Goal: Contribute content: Contribute content

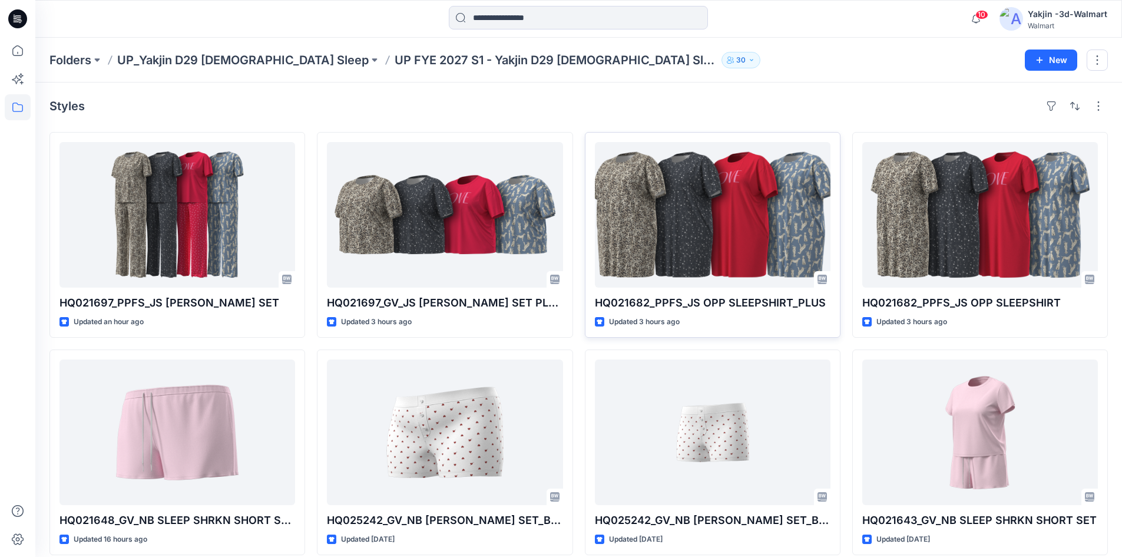
click at [657, 137] on div "HQ021682_PPFS_JS OPP SLEEPSHIRT_PLUS Updated 3 hours ago" at bounding box center [713, 235] width 256 height 206
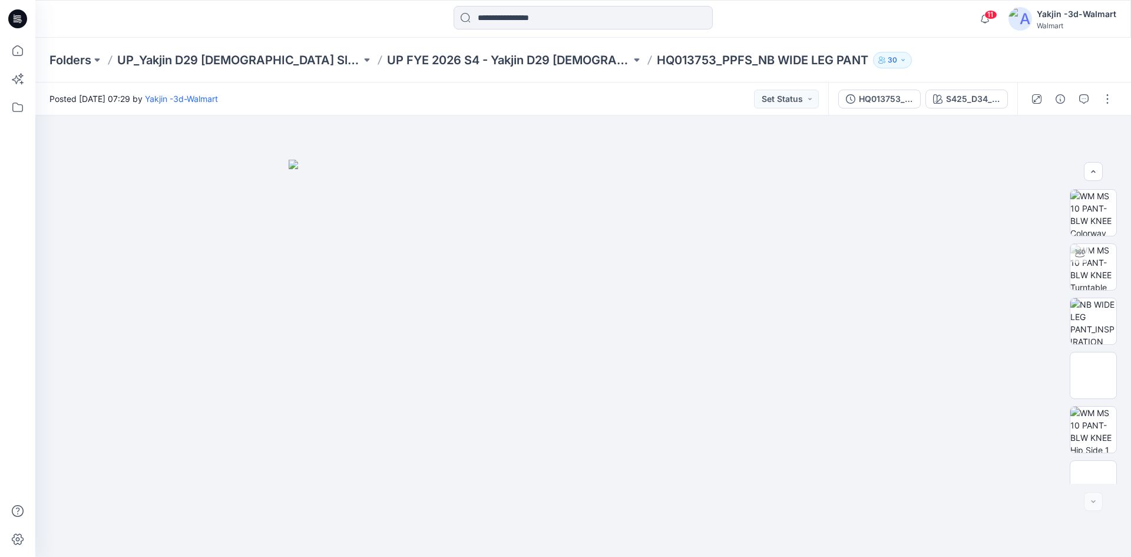
scroll to position [132, 0]
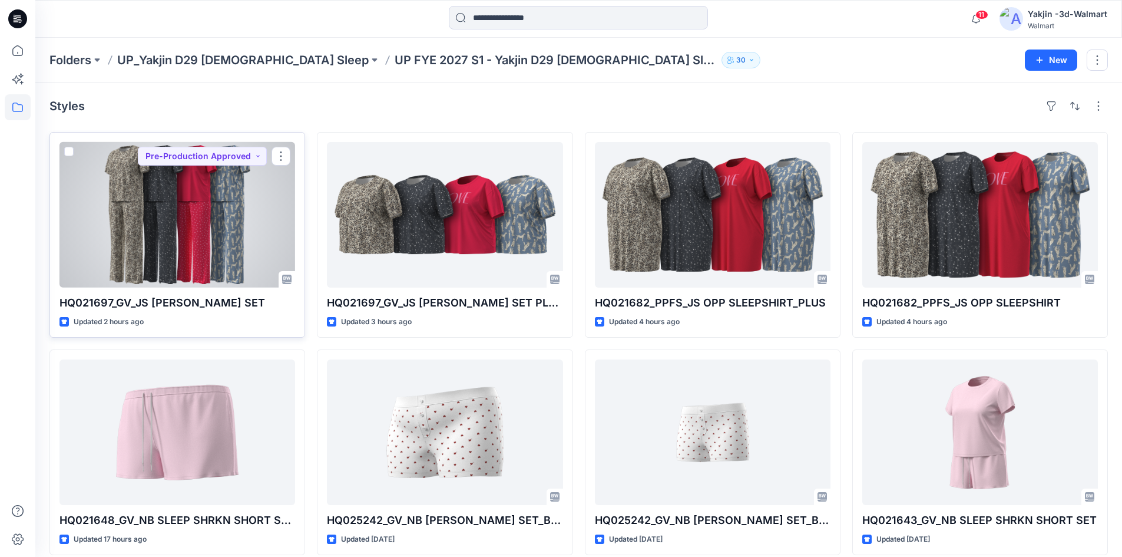
click at [219, 266] on div at bounding box center [178, 215] width 236 height 146
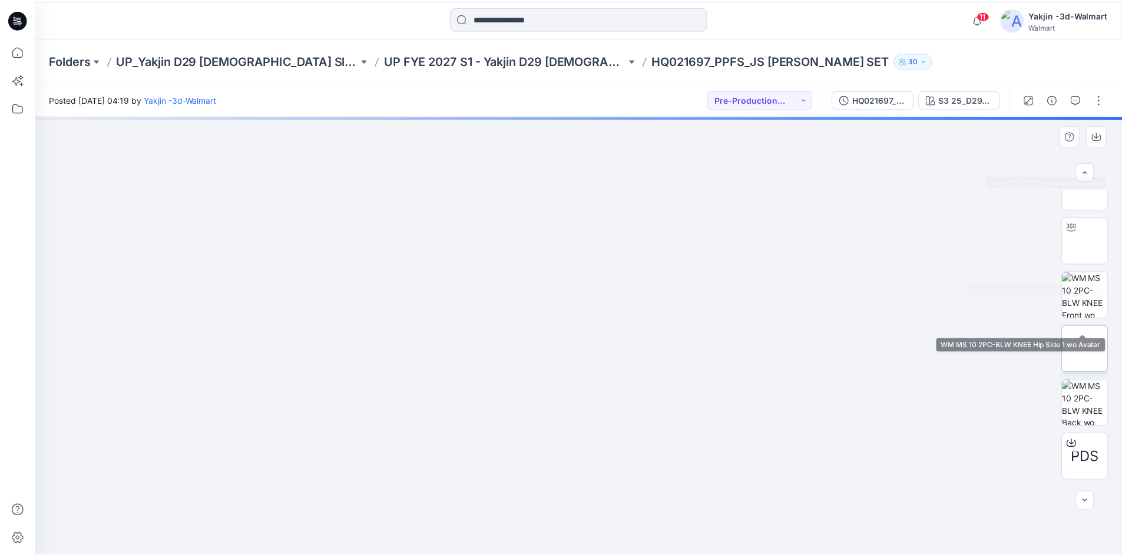
scroll to position [177, 0]
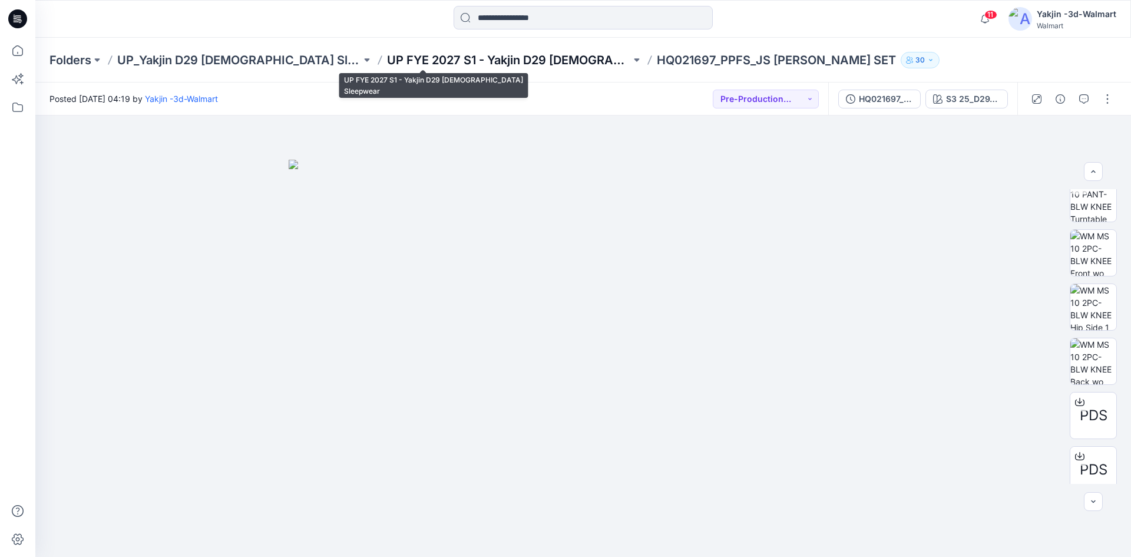
click at [481, 60] on p "UP FYE 2027 S1 - Yakjin D29 [DEMOGRAPHIC_DATA] Sleepwear" at bounding box center [509, 60] width 244 height 16
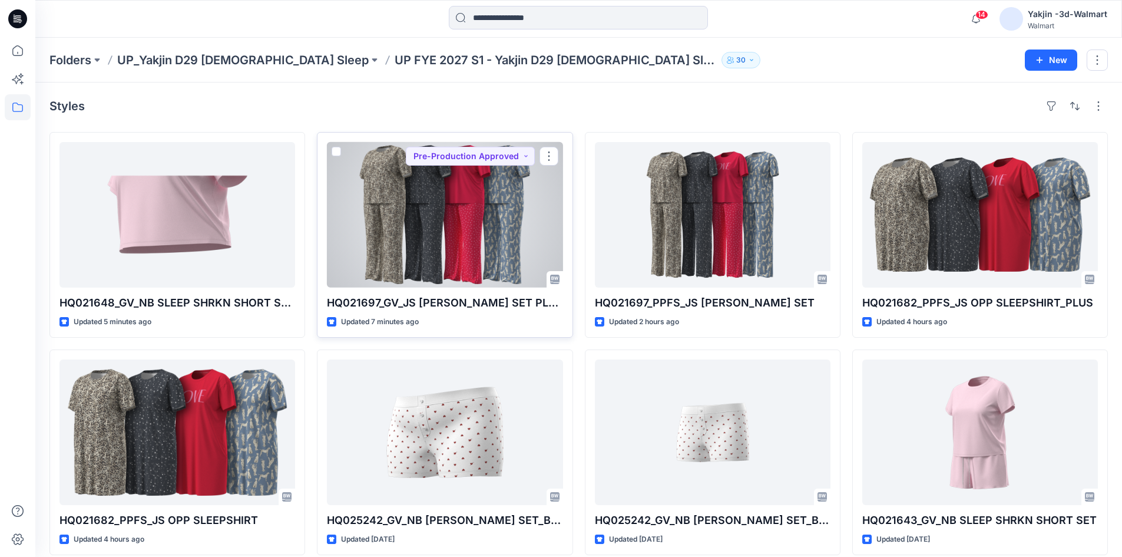
click at [472, 248] on div at bounding box center [445, 215] width 236 height 146
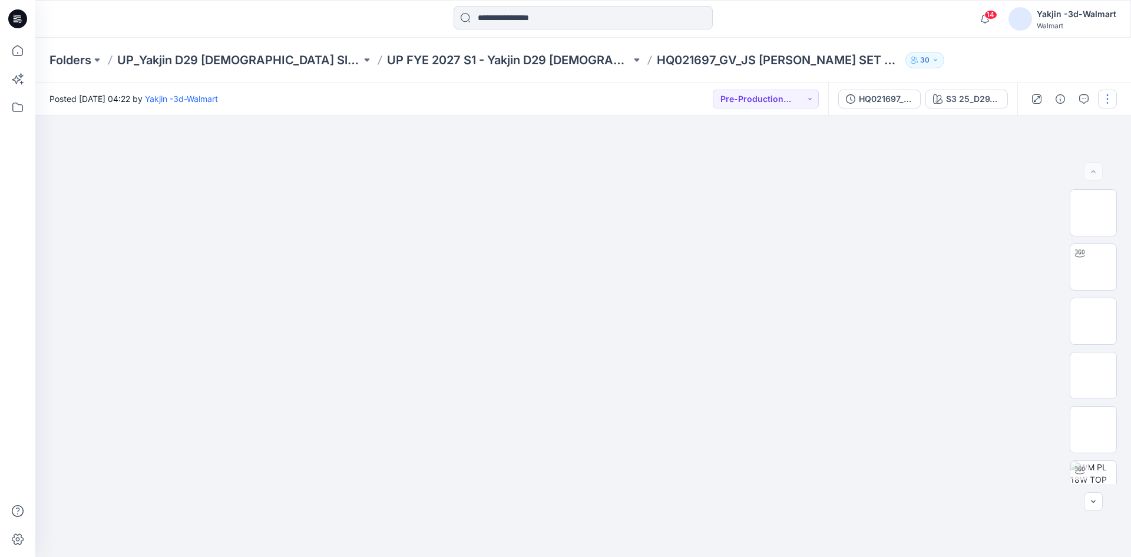
click at [1111, 97] on button "button" at bounding box center [1107, 99] width 19 height 19
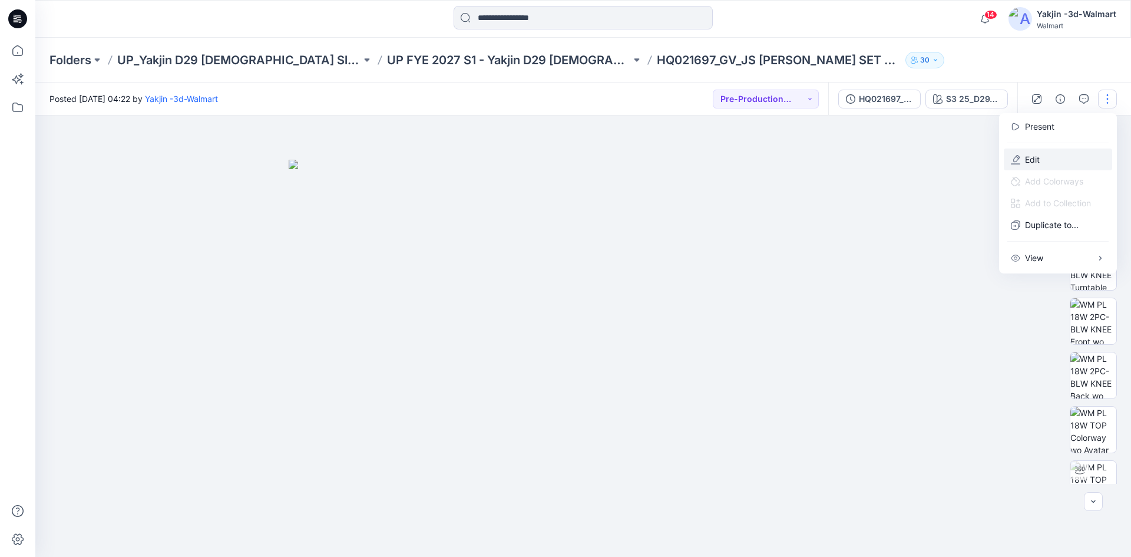
click at [1036, 157] on p "Edit" at bounding box center [1032, 159] width 15 height 12
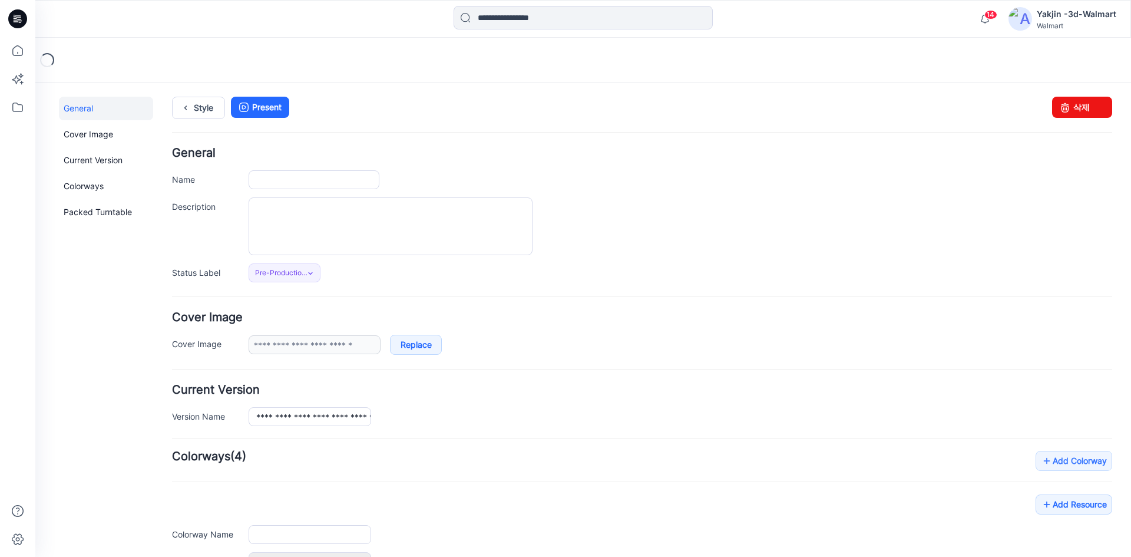
type input "**********"
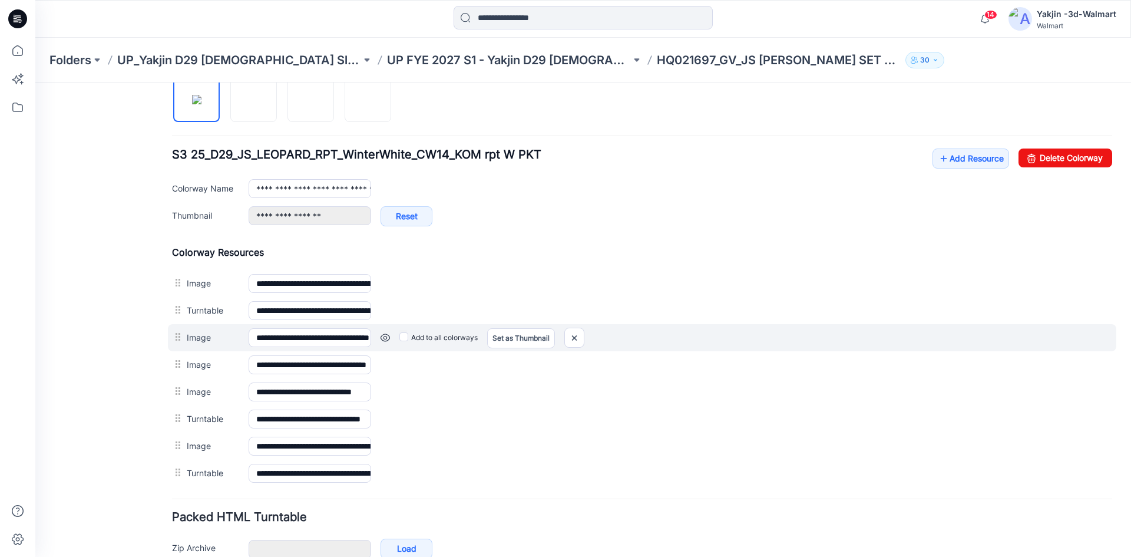
scroll to position [412, 0]
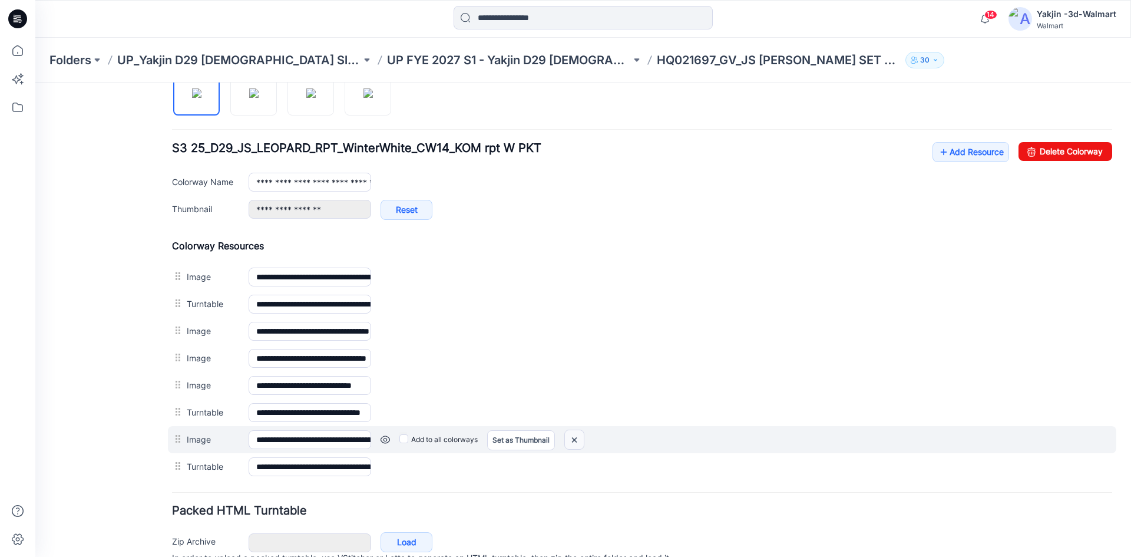
click at [35, 82] on img at bounding box center [35, 82] width 0 height 0
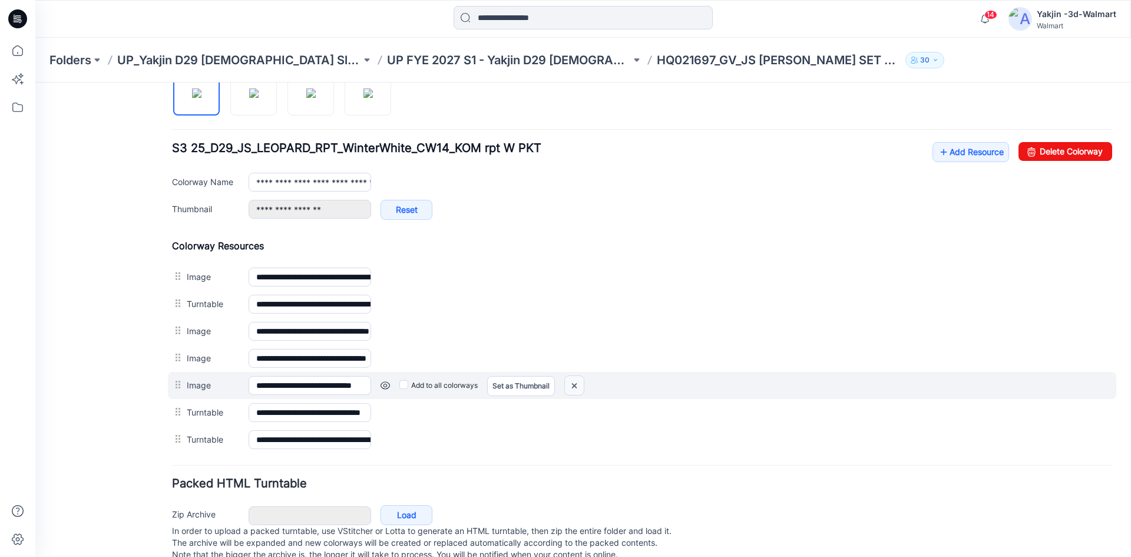
click at [35, 82] on img at bounding box center [35, 82] width 0 height 0
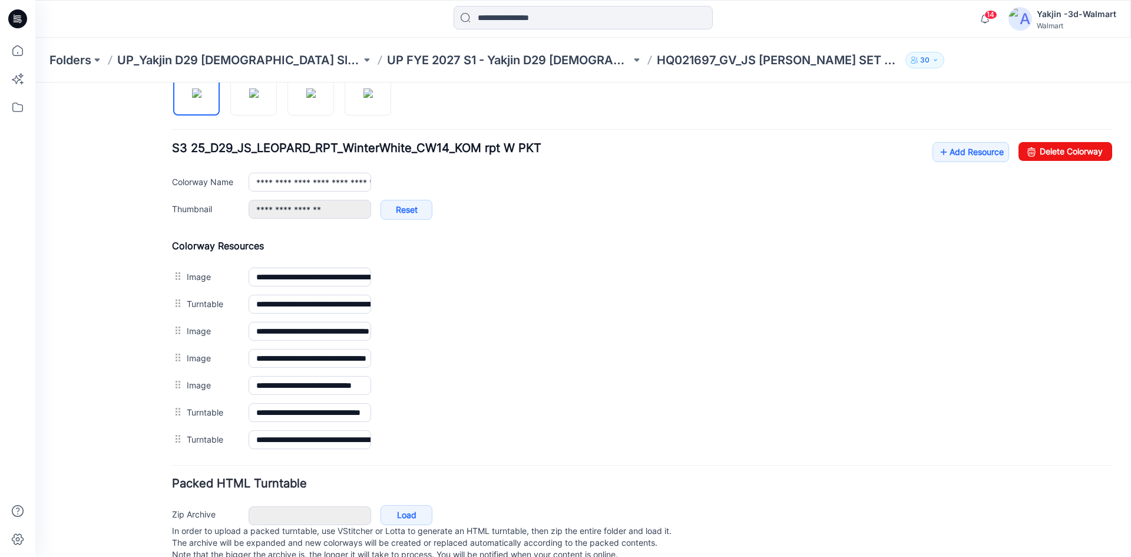
scroll to position [404, 0]
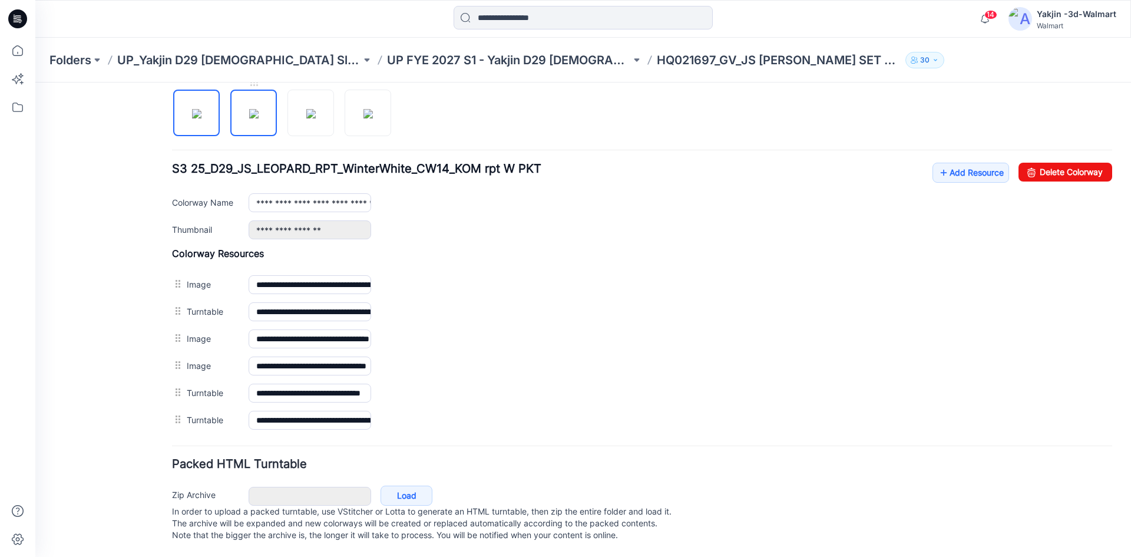
click at [249, 110] on img at bounding box center [253, 113] width 9 height 9
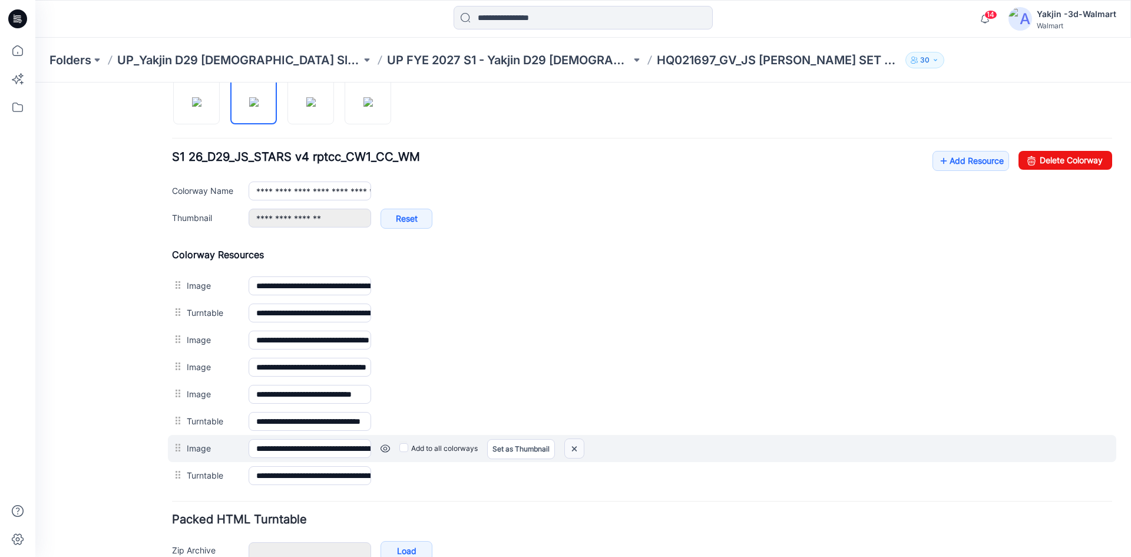
drag, startPoint x: 574, startPoint y: 453, endPoint x: 657, endPoint y: 155, distance: 309.5
click at [35, 82] on img at bounding box center [35, 82] width 0 height 0
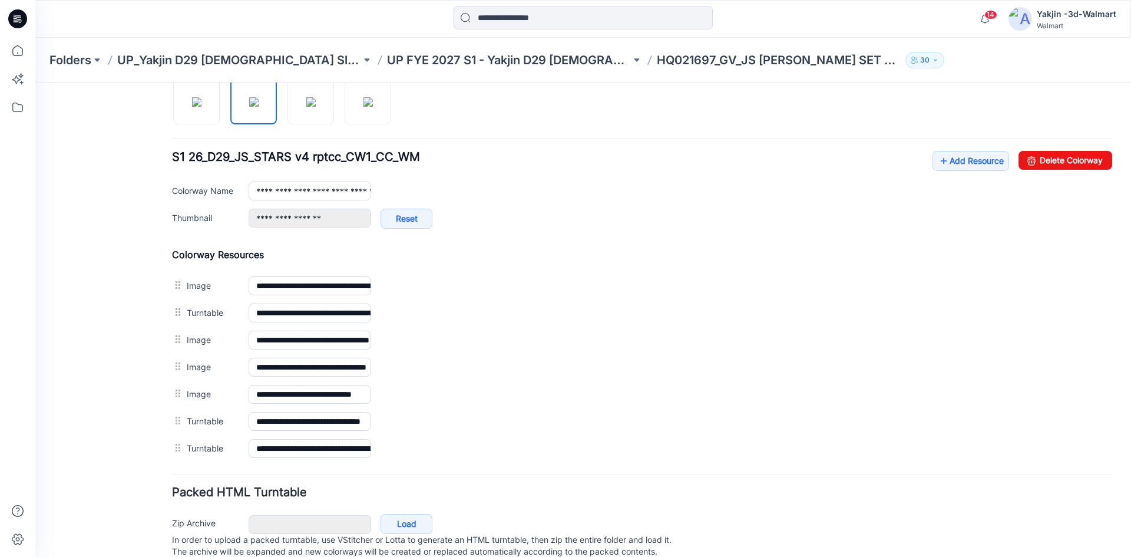
click at [35, 82] on img at bounding box center [35, 82] width 0 height 0
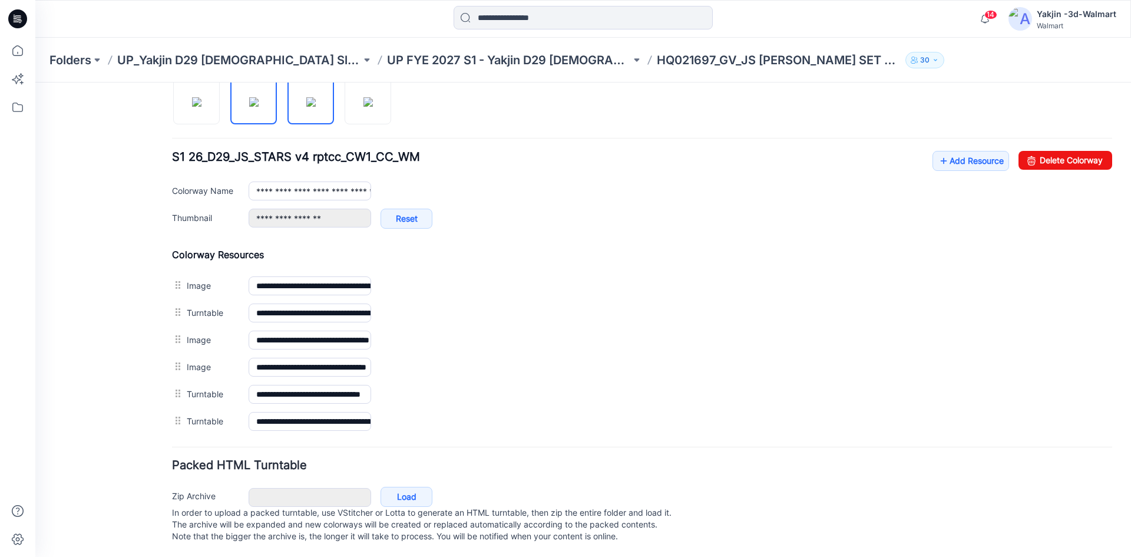
click at [316, 101] on img at bounding box center [310, 101] width 9 height 9
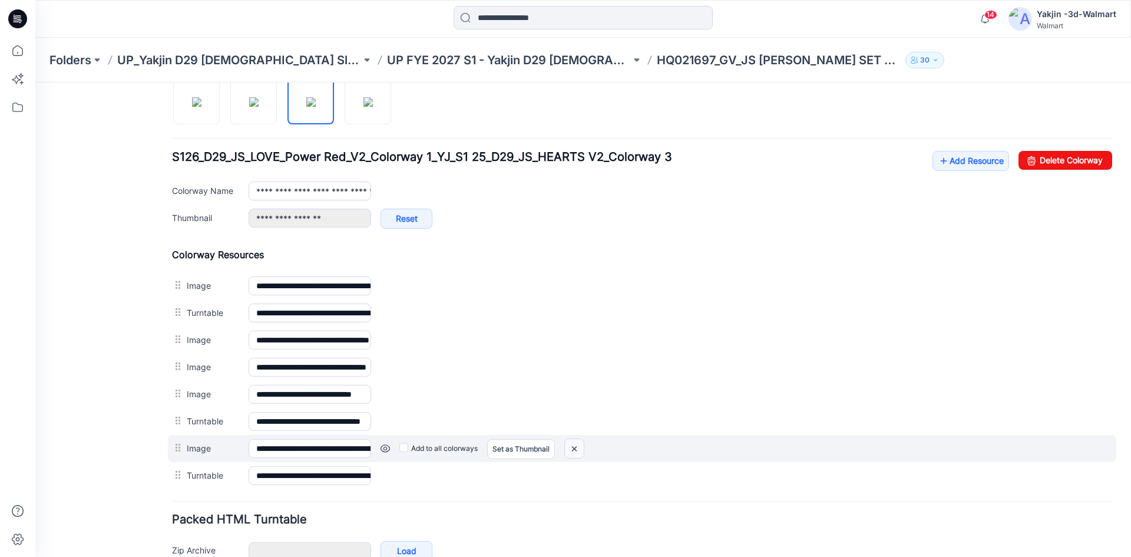
drag, startPoint x: 574, startPoint y: 448, endPoint x: 655, endPoint y: 155, distance: 304.1
click at [35, 82] on img at bounding box center [35, 82] width 0 height 0
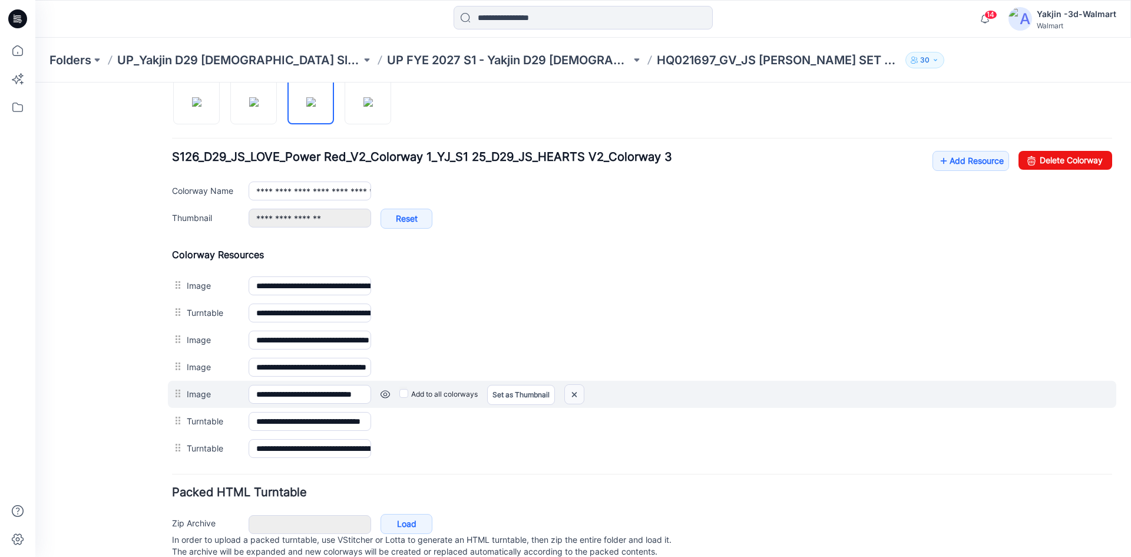
click at [35, 82] on img at bounding box center [35, 82] width 0 height 0
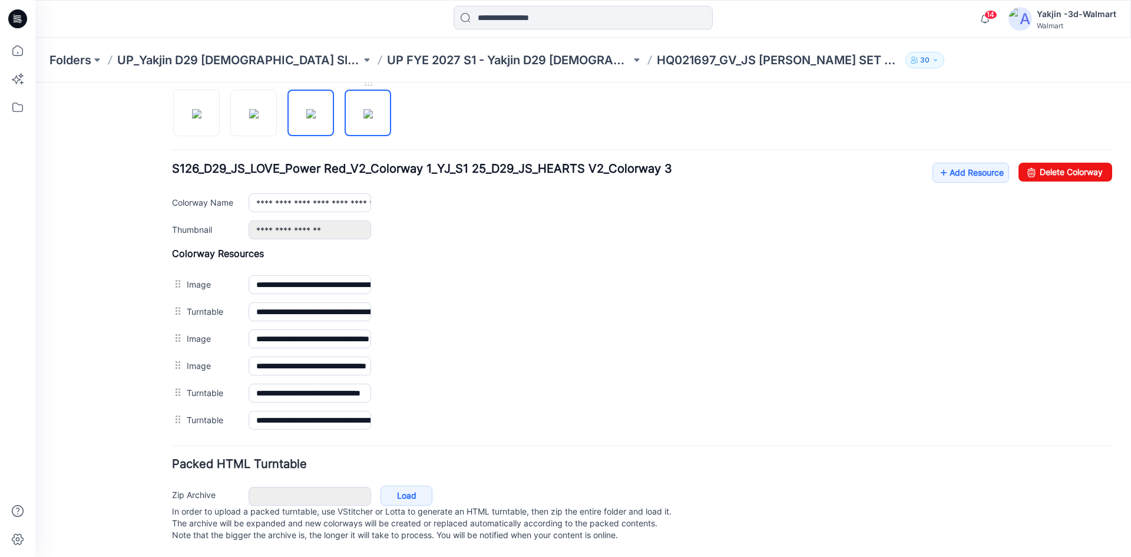
click at [363, 114] on img at bounding box center [367, 113] width 9 height 9
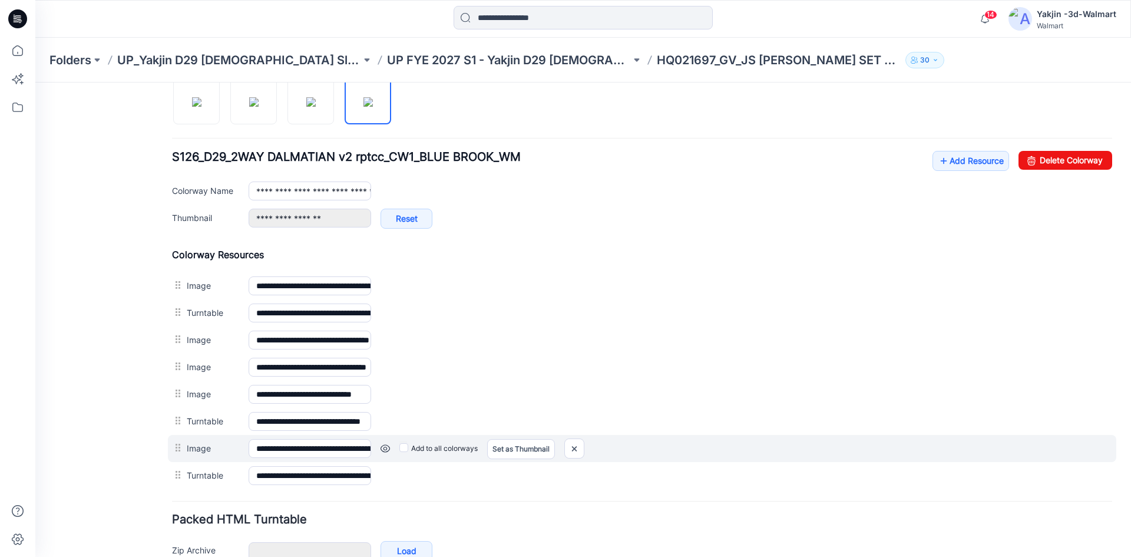
click at [35, 82] on div "Add to all colorways Set as Thumbnail Unset as Thumbnail" at bounding box center [35, 82] width 0 height 0
drag, startPoint x: 579, startPoint y: 450, endPoint x: 658, endPoint y: 160, distance: 300.6
click at [35, 82] on img at bounding box center [35, 82] width 0 height 0
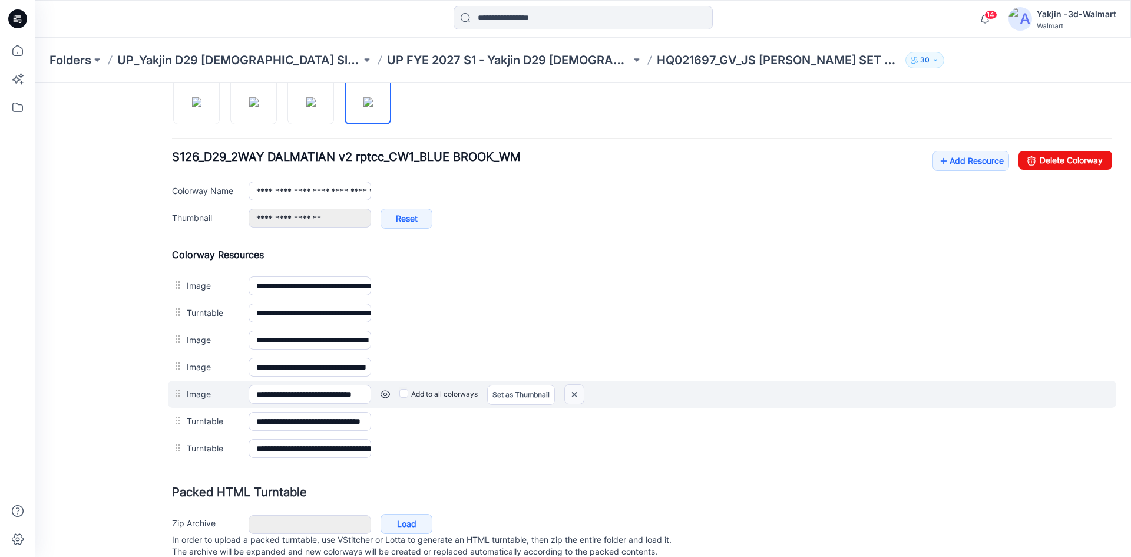
drag, startPoint x: 670, startPoint y: 156, endPoint x: 579, endPoint y: 391, distance: 252.2
click at [35, 82] on img at bounding box center [35, 82] width 0 height 0
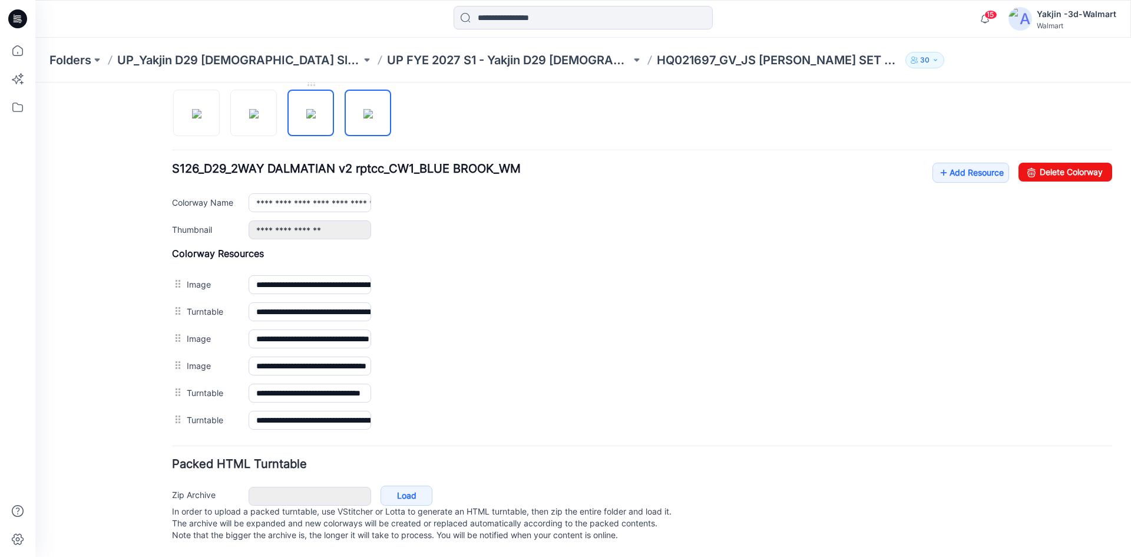
click at [316, 111] on img at bounding box center [310, 113] width 9 height 9
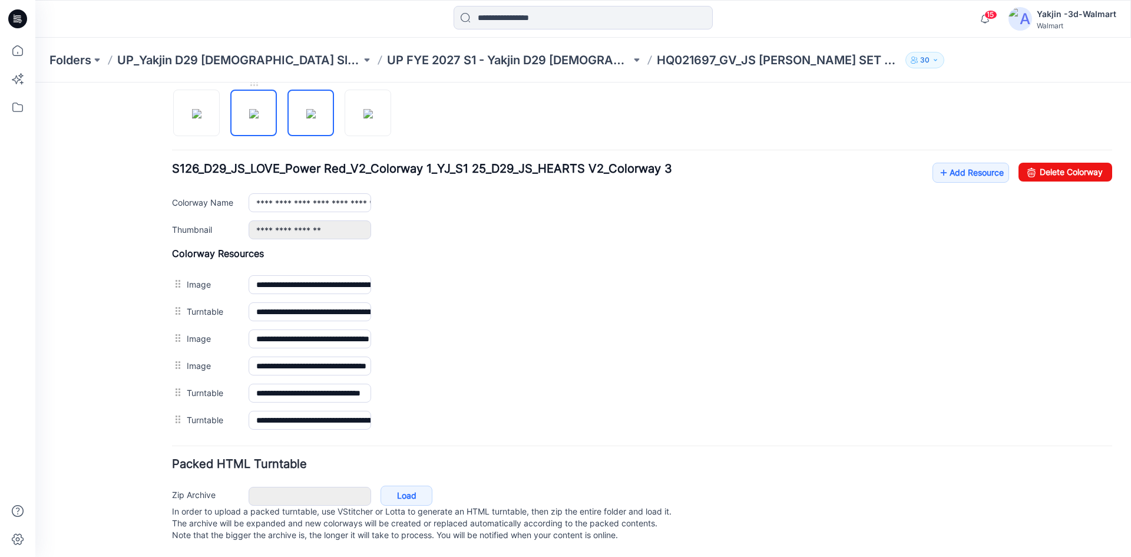
click at [259, 109] on img at bounding box center [253, 113] width 9 height 9
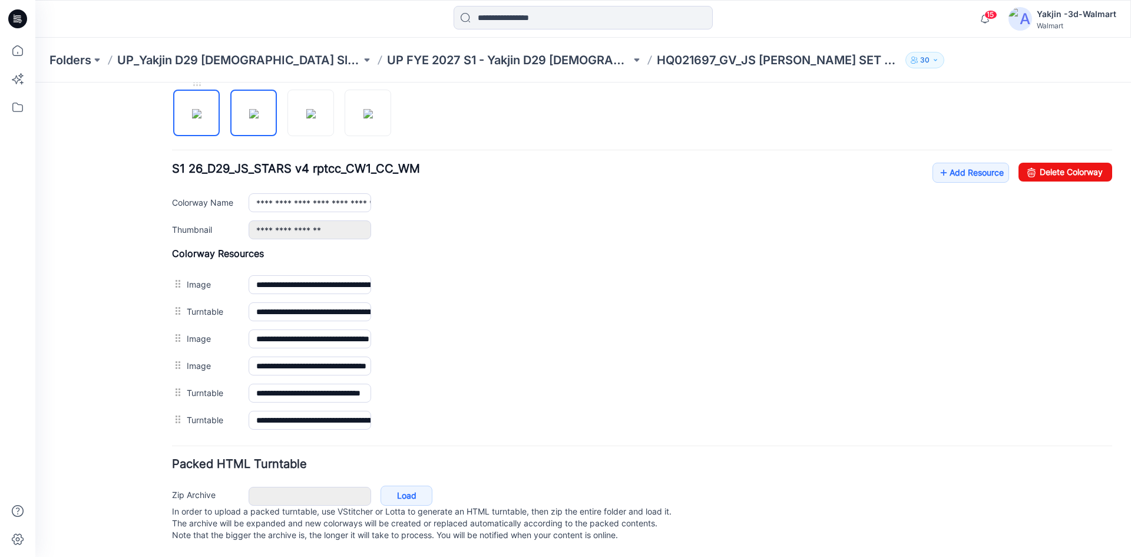
click at [201, 109] on img at bounding box center [196, 113] width 9 height 9
click at [252, 109] on img at bounding box center [253, 113] width 9 height 9
click at [306, 117] on img at bounding box center [310, 113] width 9 height 9
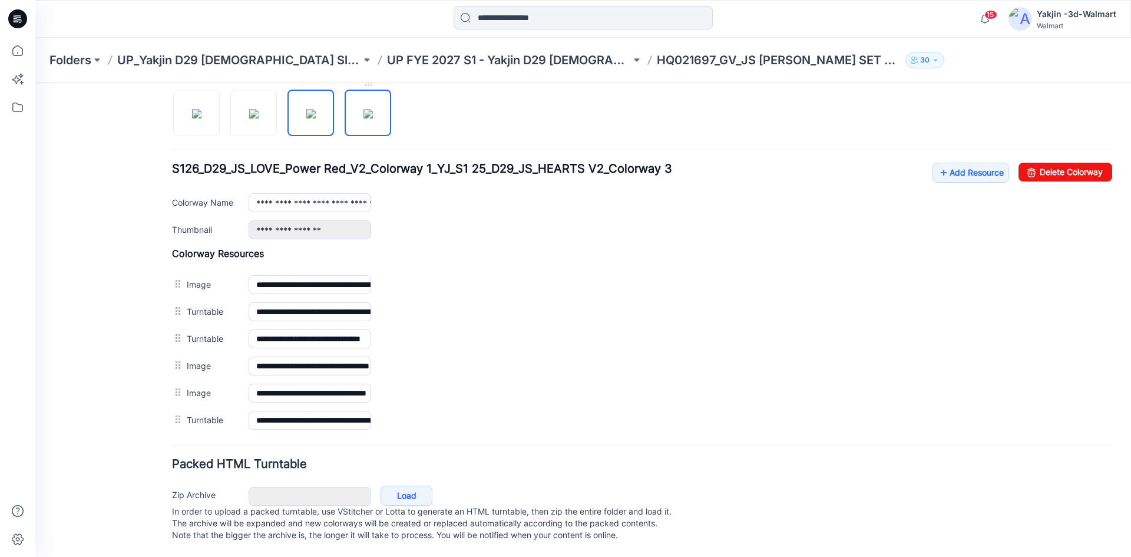
click at [363, 109] on img at bounding box center [367, 113] width 9 height 9
click at [306, 109] on img at bounding box center [310, 113] width 9 height 9
click at [259, 109] on img at bounding box center [253, 113] width 9 height 9
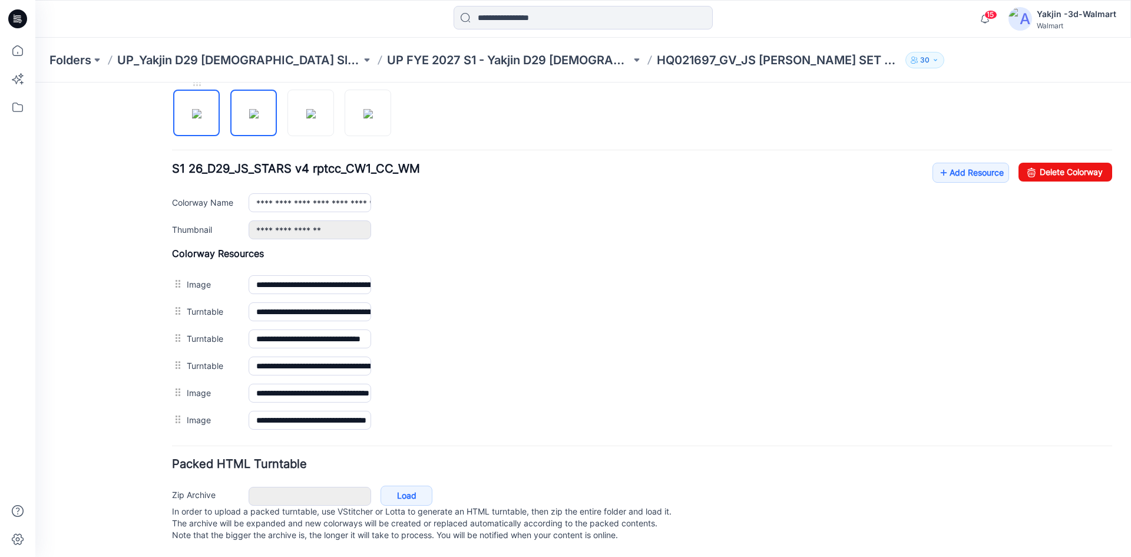
click at [201, 109] on img at bounding box center [196, 113] width 9 height 9
click at [306, 109] on img at bounding box center [310, 113] width 9 height 9
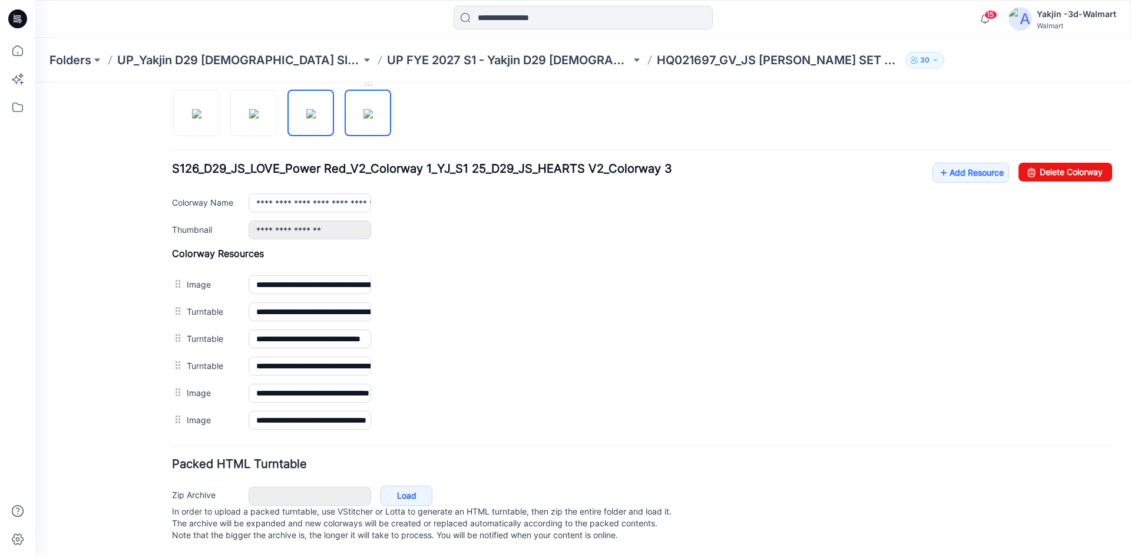
click at [345, 108] on link at bounding box center [368, 113] width 47 height 47
type input "**********"
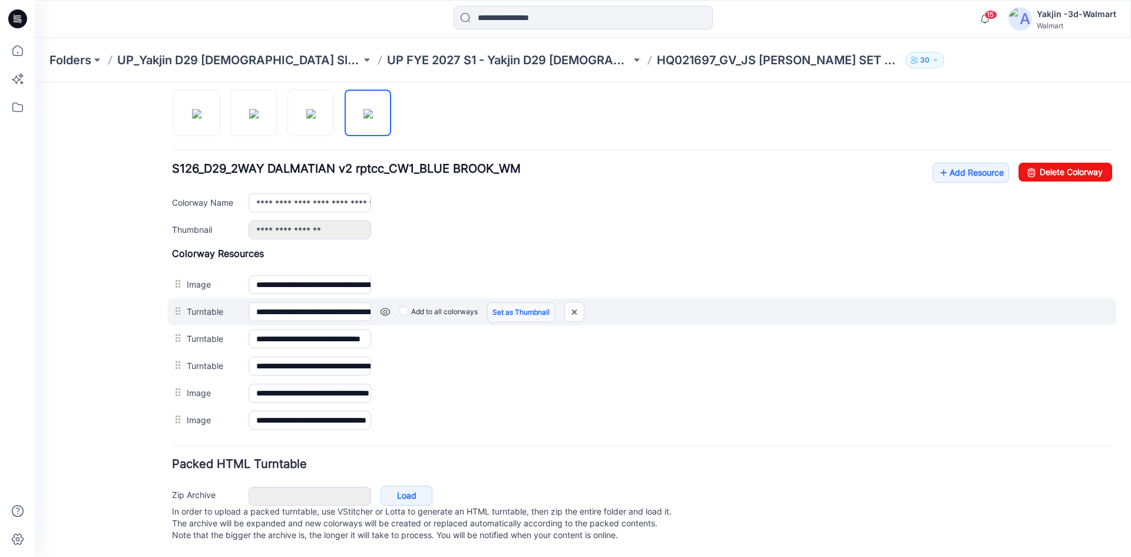
click at [35, 82] on link "Set as Thumbnail" at bounding box center [35, 82] width 0 height 0
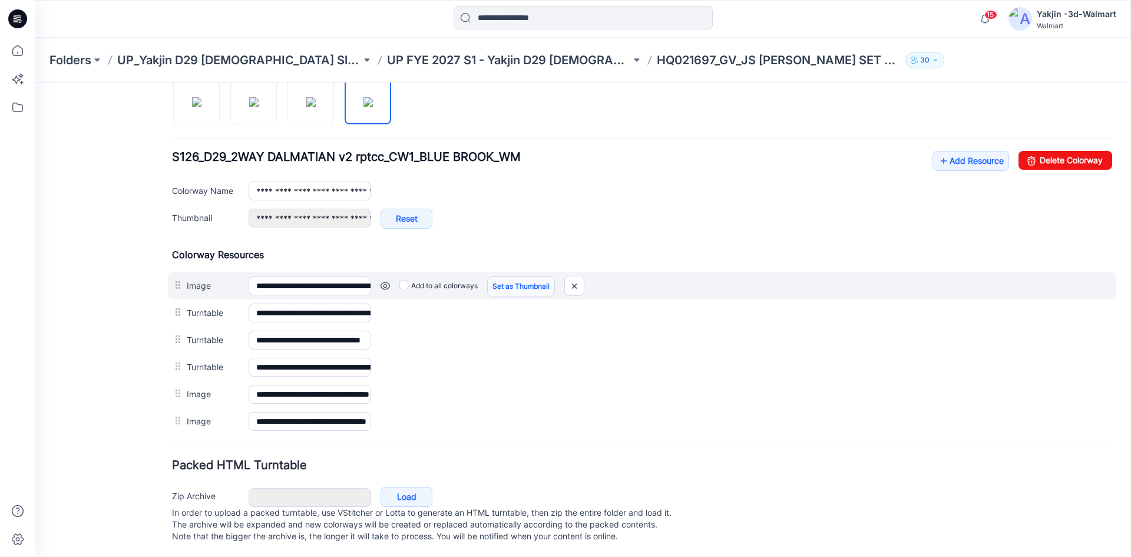
click at [521, 285] on link "Set as Thumbnail" at bounding box center [521, 286] width 68 height 20
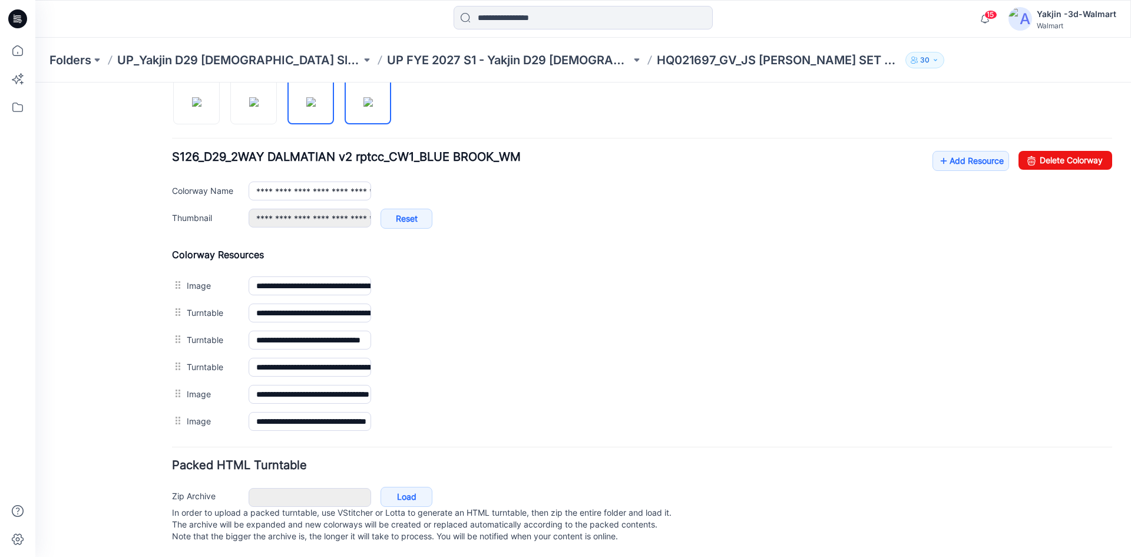
type input "**********"
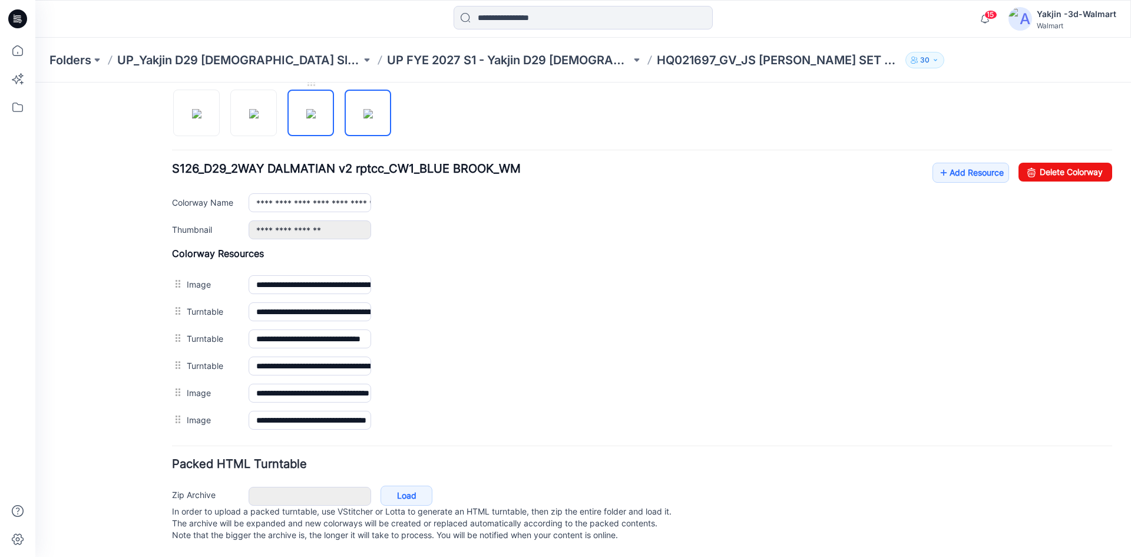
click at [311, 109] on img at bounding box center [310, 113] width 9 height 9
type input "**********"
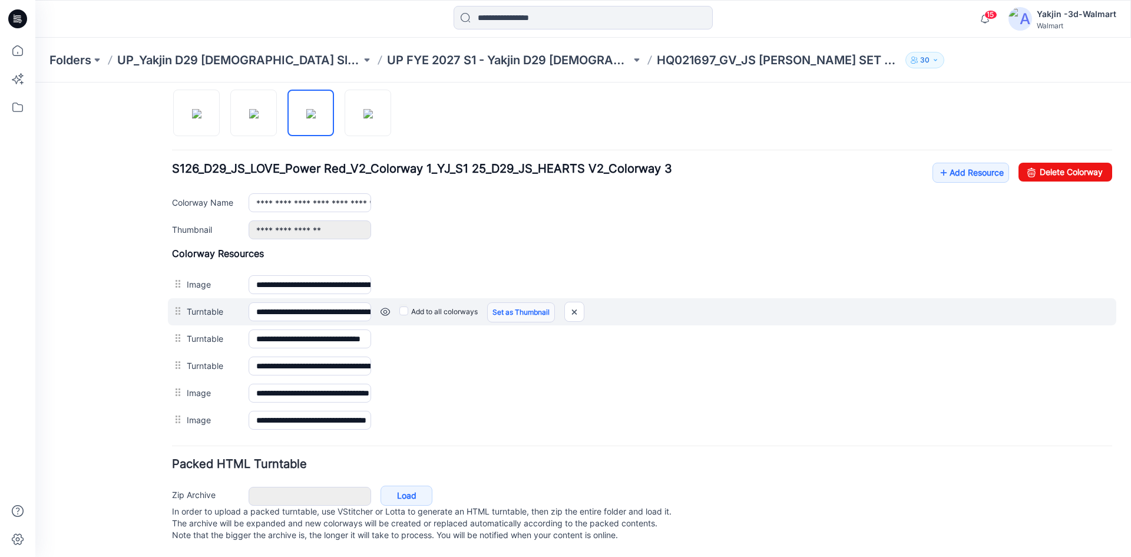
click at [35, 82] on link "Set as Thumbnail" at bounding box center [35, 82] width 0 height 0
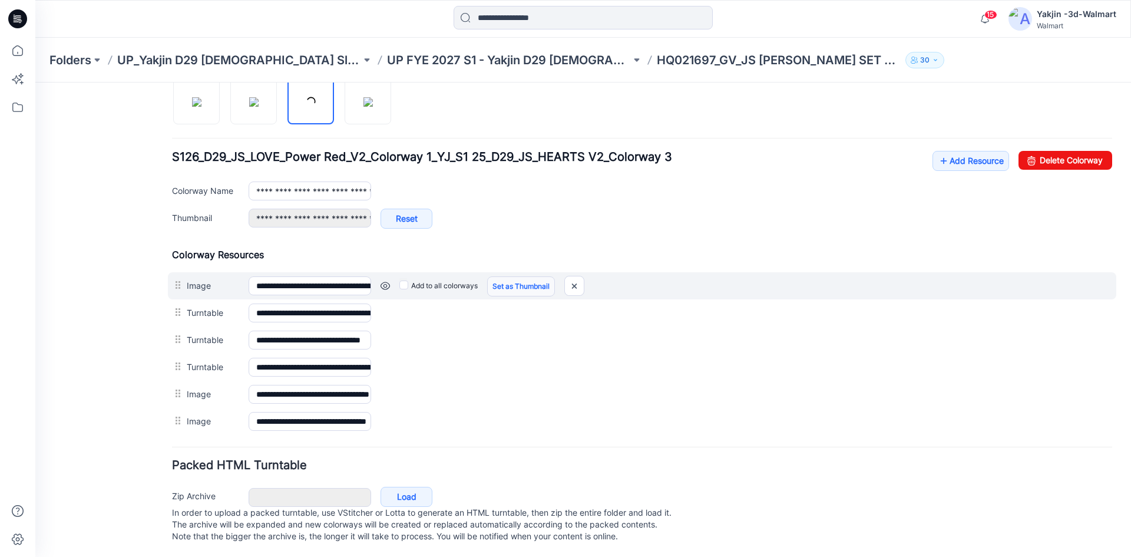
click at [515, 278] on link "Set as Thumbnail" at bounding box center [521, 286] width 68 height 20
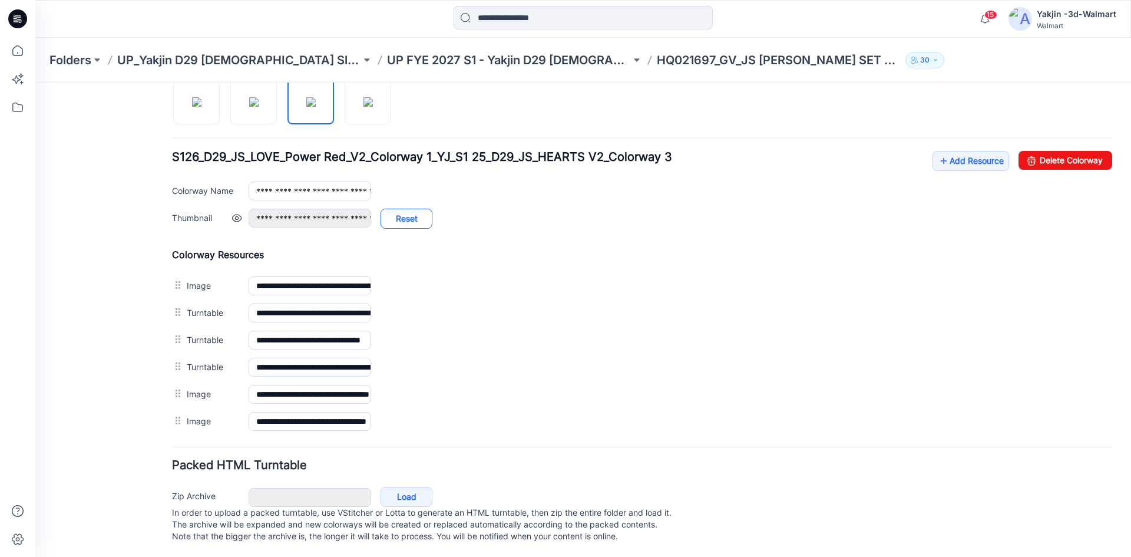
type input "**********"
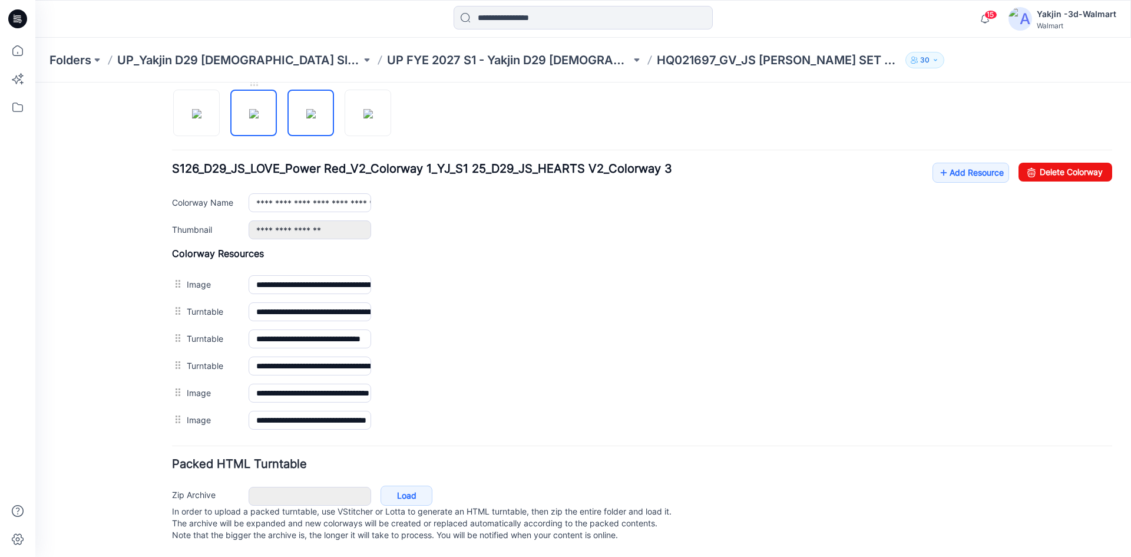
click at [259, 111] on img at bounding box center [253, 113] width 9 height 9
type input "**********"
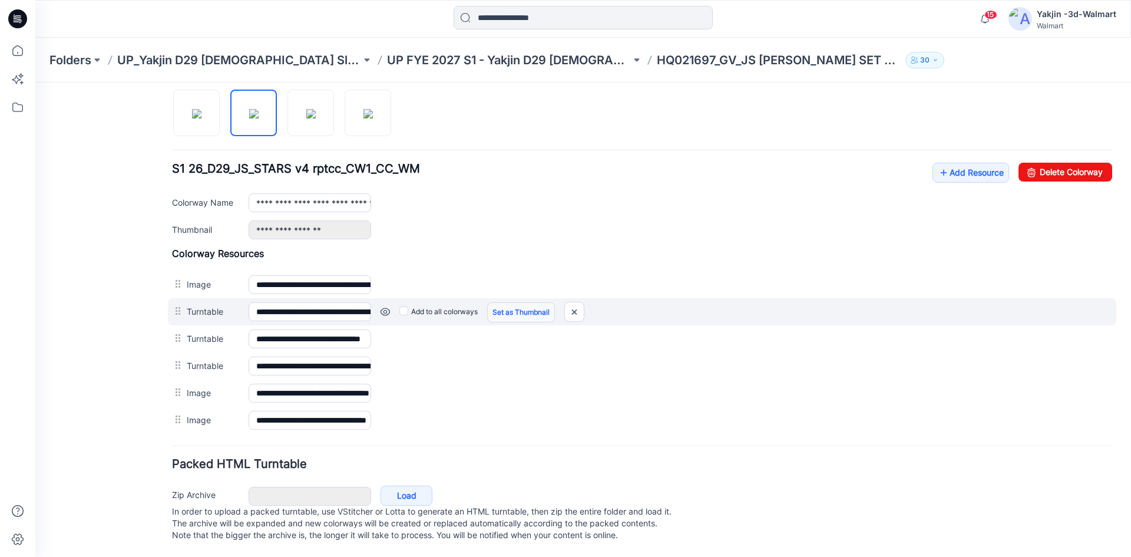
click at [35, 82] on link "Set as Thumbnail" at bounding box center [35, 82] width 0 height 0
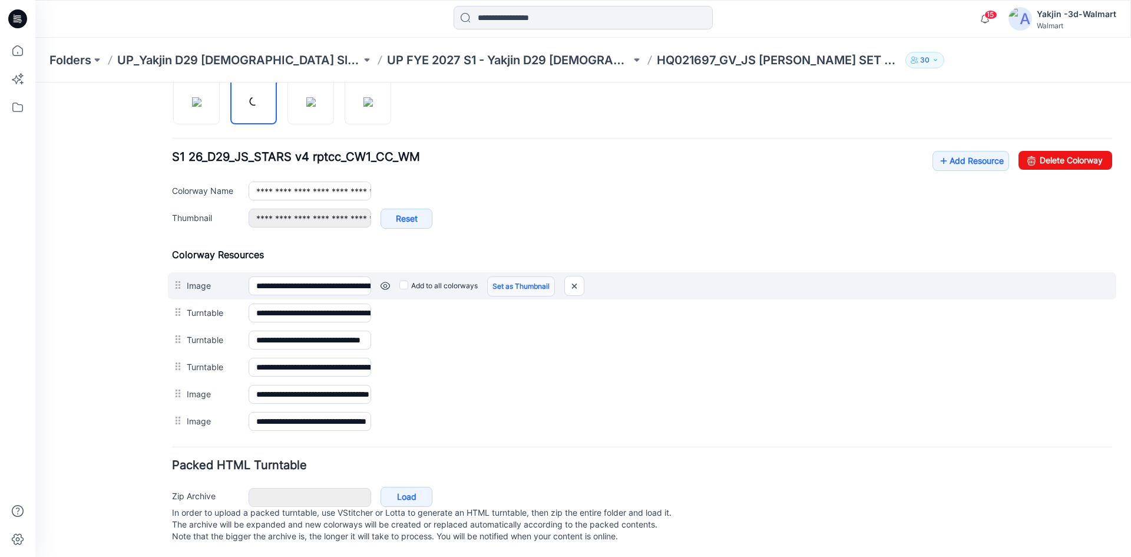
click at [512, 285] on link "Set as Thumbnail" at bounding box center [521, 286] width 68 height 20
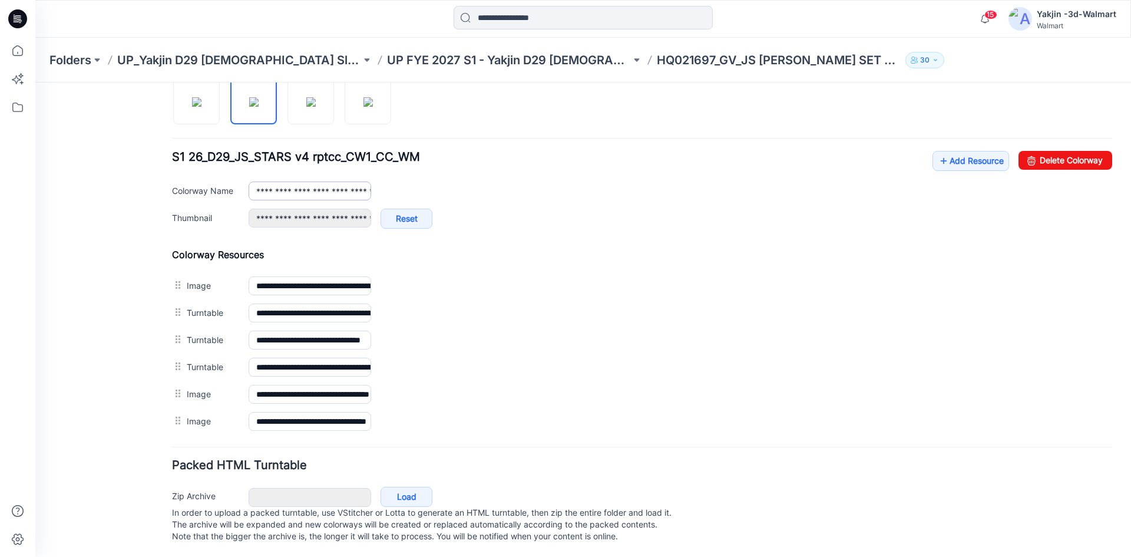
type input "**********"
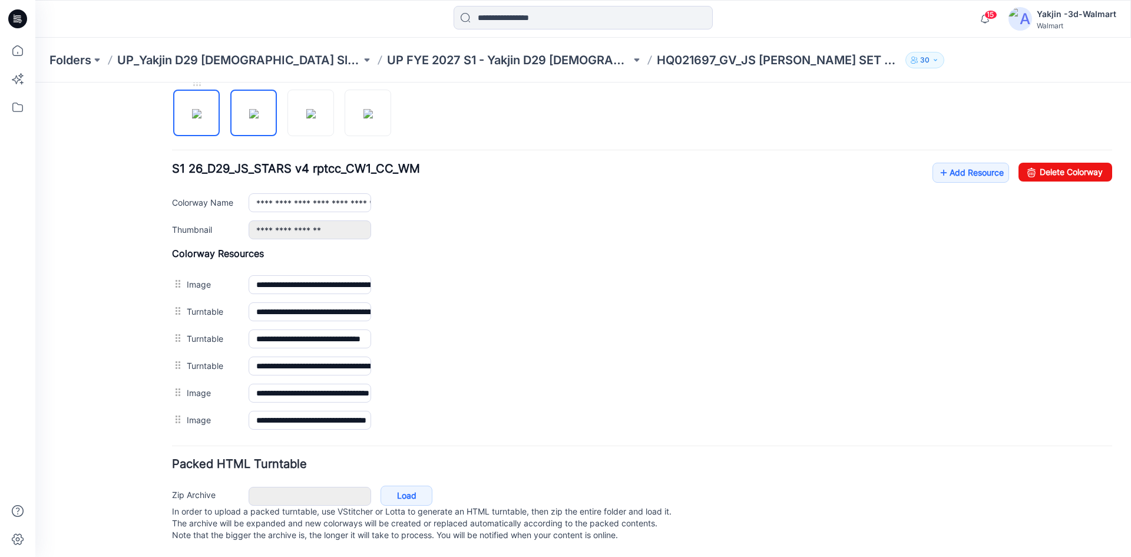
click at [192, 111] on img at bounding box center [196, 113] width 9 height 9
type input "**********"
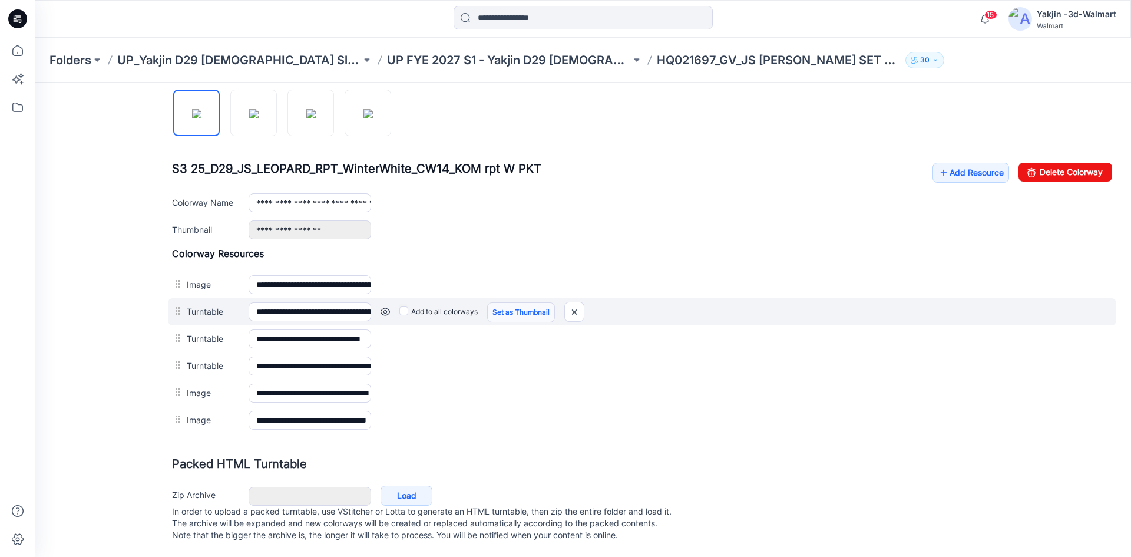
click at [35, 82] on link "Set as Thumbnail" at bounding box center [35, 82] width 0 height 0
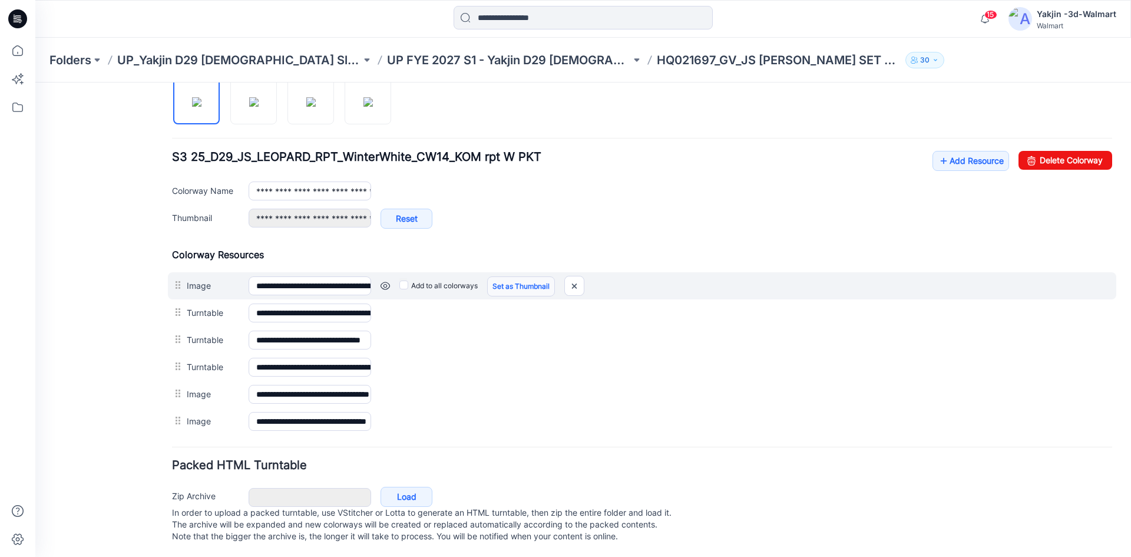
click at [514, 287] on link "Set as Thumbnail" at bounding box center [521, 286] width 68 height 20
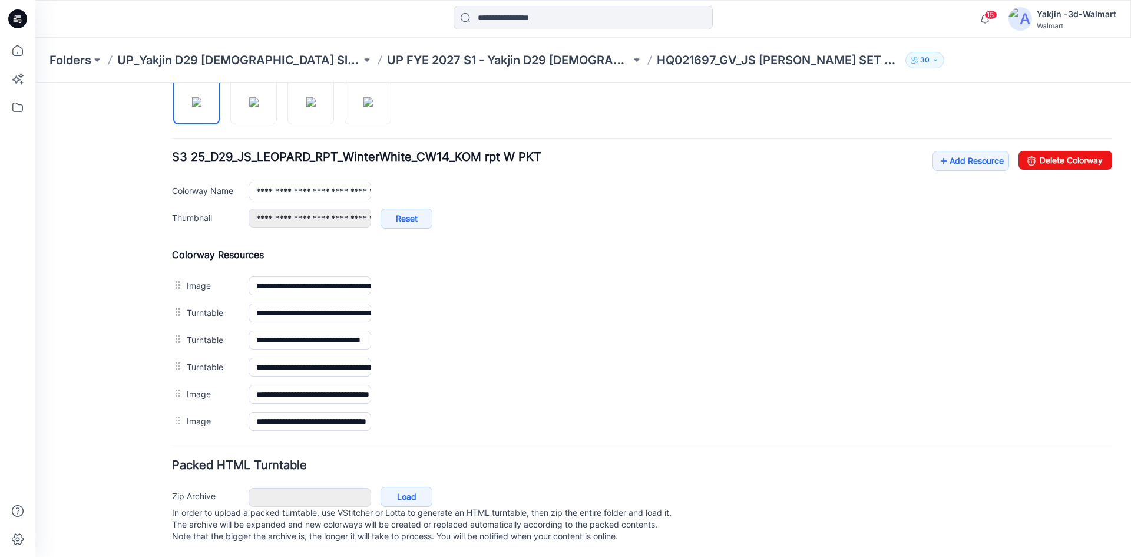
type input "**********"
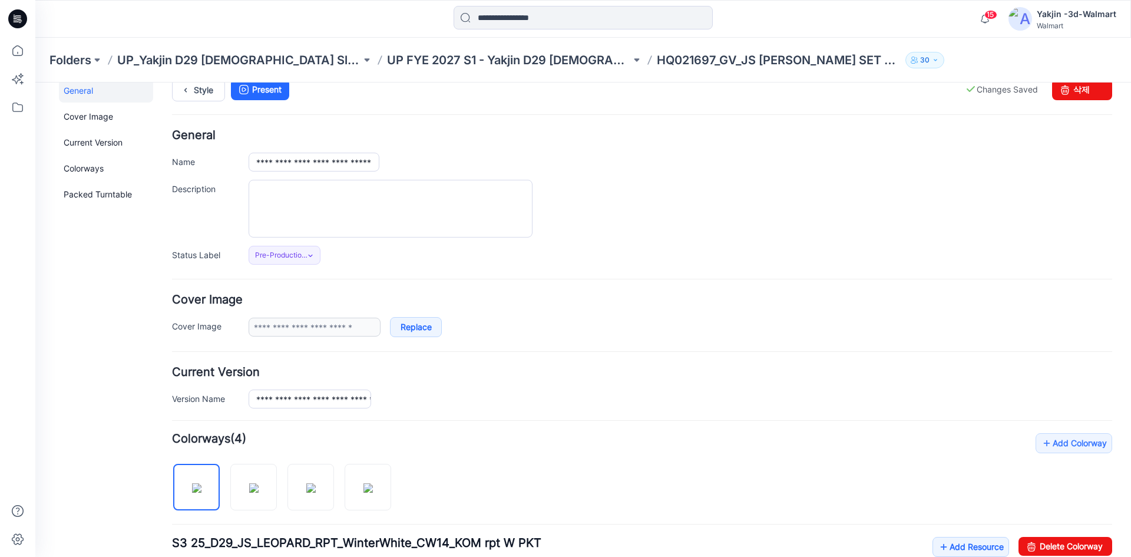
scroll to position [0, 0]
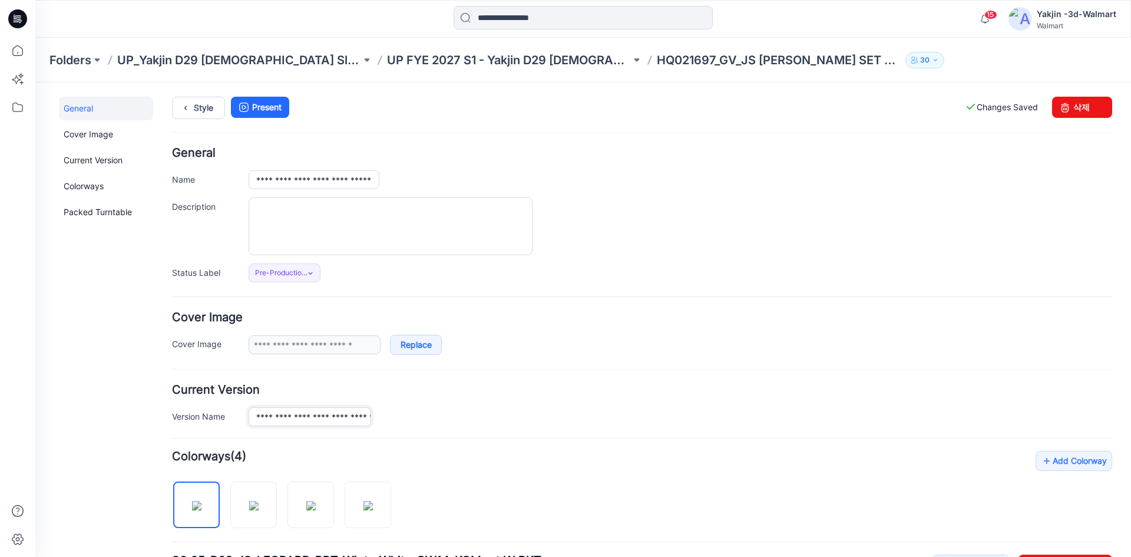
click at [352, 415] on input "**********" at bounding box center [310, 416] width 123 height 19
click at [378, 405] on div "**********" at bounding box center [642, 405] width 940 height 42
click at [310, 183] on input "**********" at bounding box center [314, 179] width 131 height 19
paste input "**"
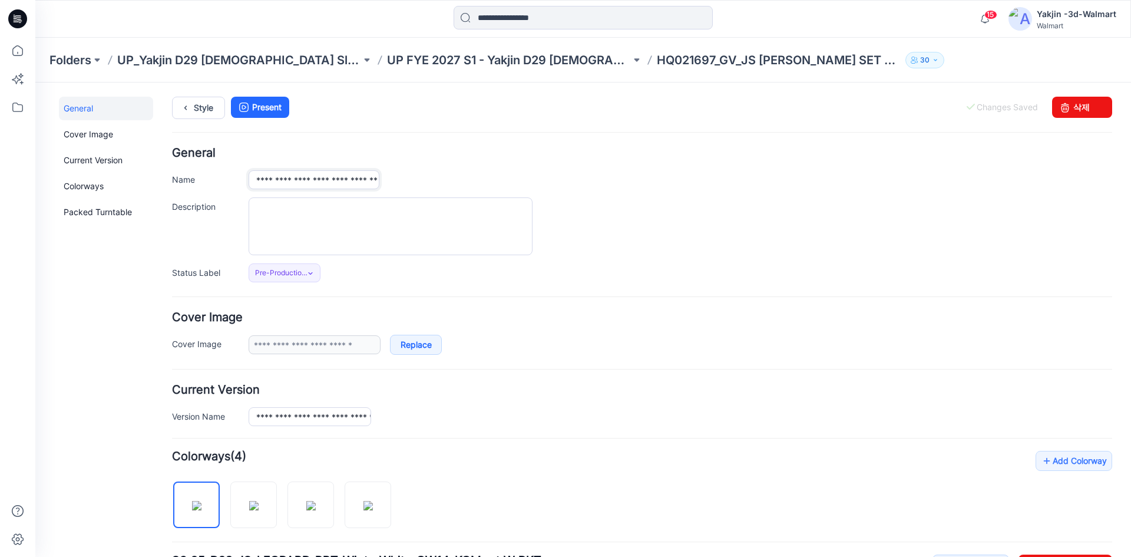
type input "**********"
click at [411, 153] on h4 "General" at bounding box center [642, 152] width 940 height 11
click at [209, 105] on link "Style" at bounding box center [198, 108] width 53 height 22
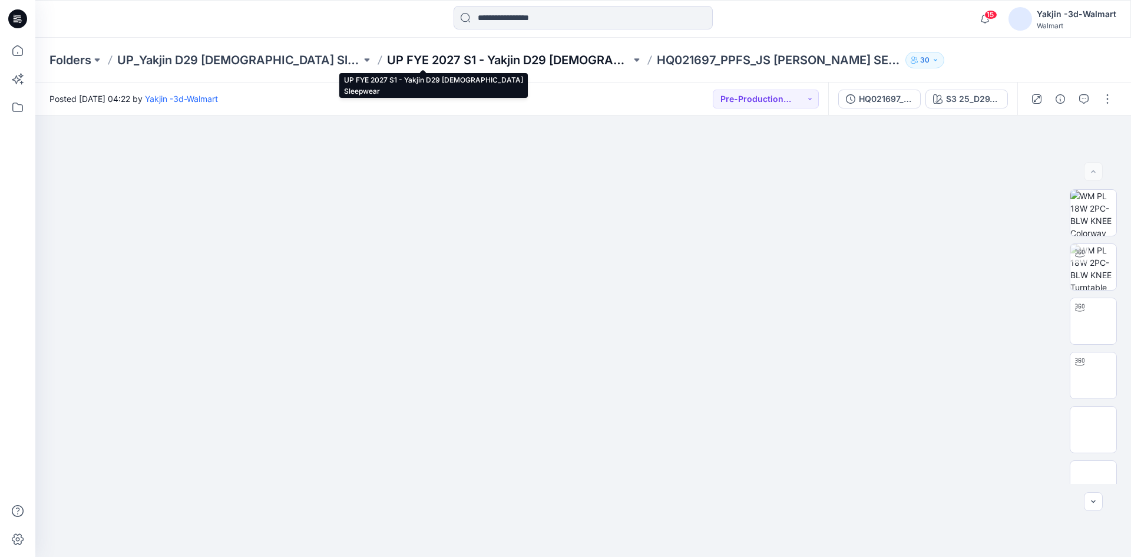
click at [482, 54] on p "UP FYE 2027 S1 - Yakjin D29 [DEMOGRAPHIC_DATA] Sleepwear" at bounding box center [509, 60] width 244 height 16
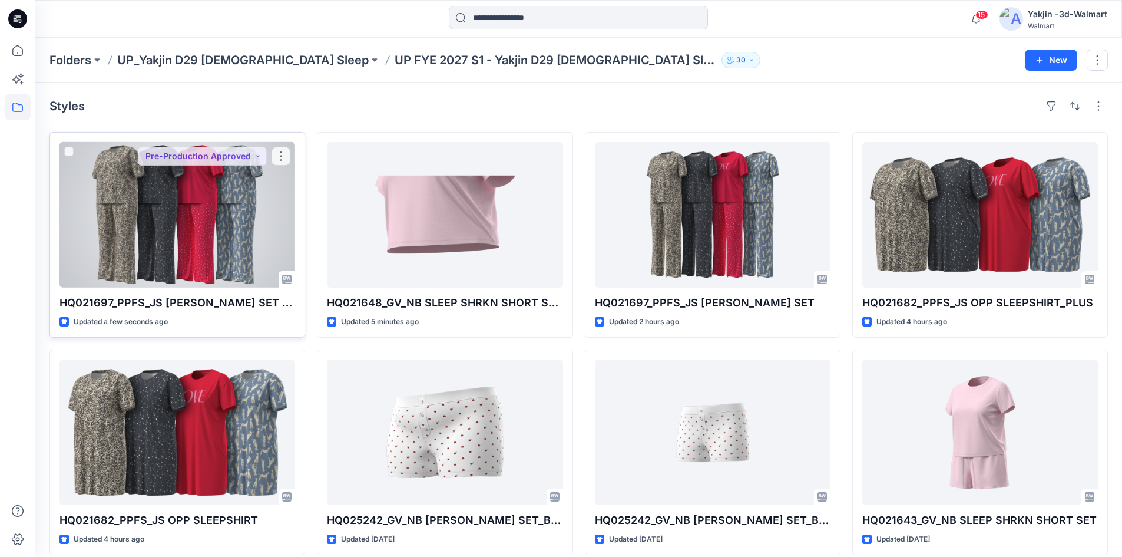
click at [184, 189] on div at bounding box center [178, 215] width 236 height 146
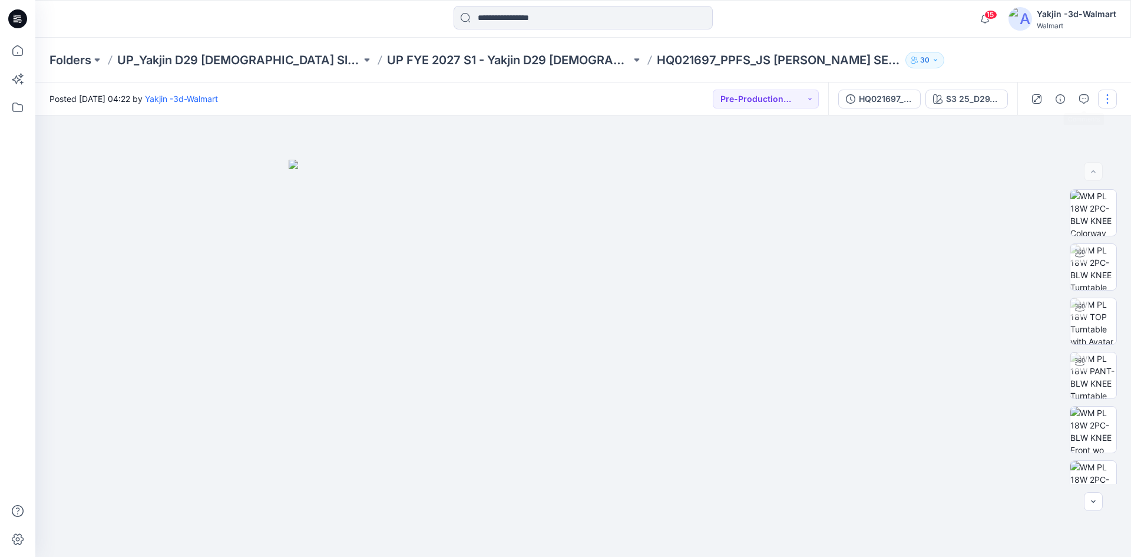
click at [1099, 105] on button "button" at bounding box center [1107, 99] width 19 height 19
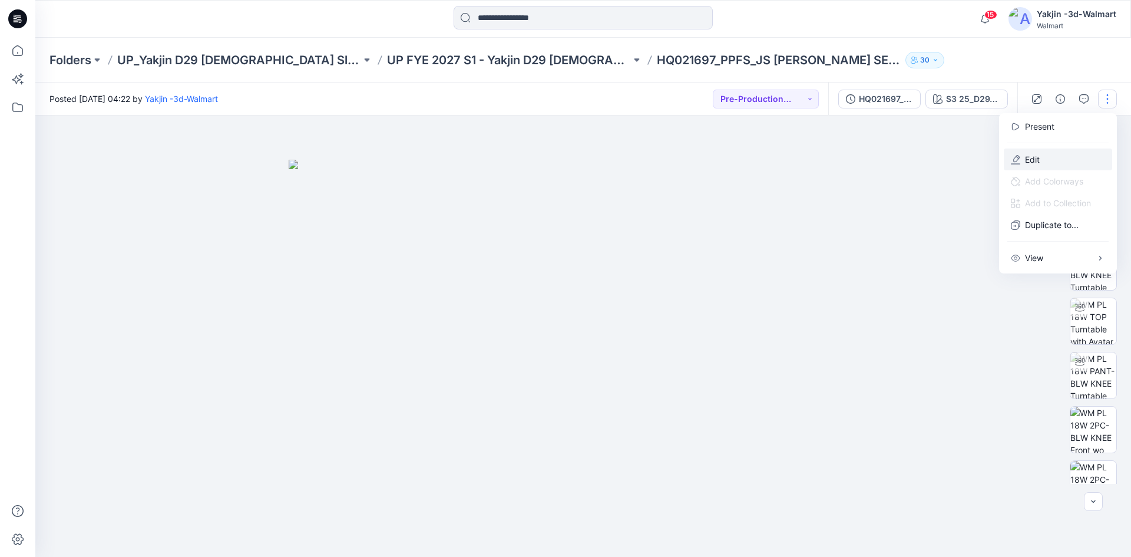
click at [1036, 163] on p "Edit" at bounding box center [1032, 159] width 15 height 12
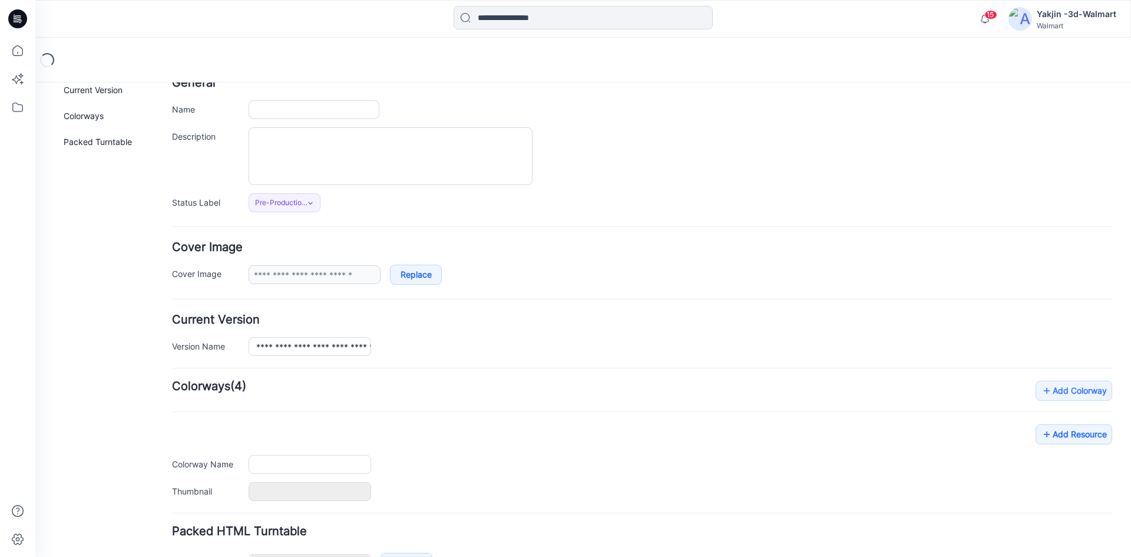
scroll to position [149, 0]
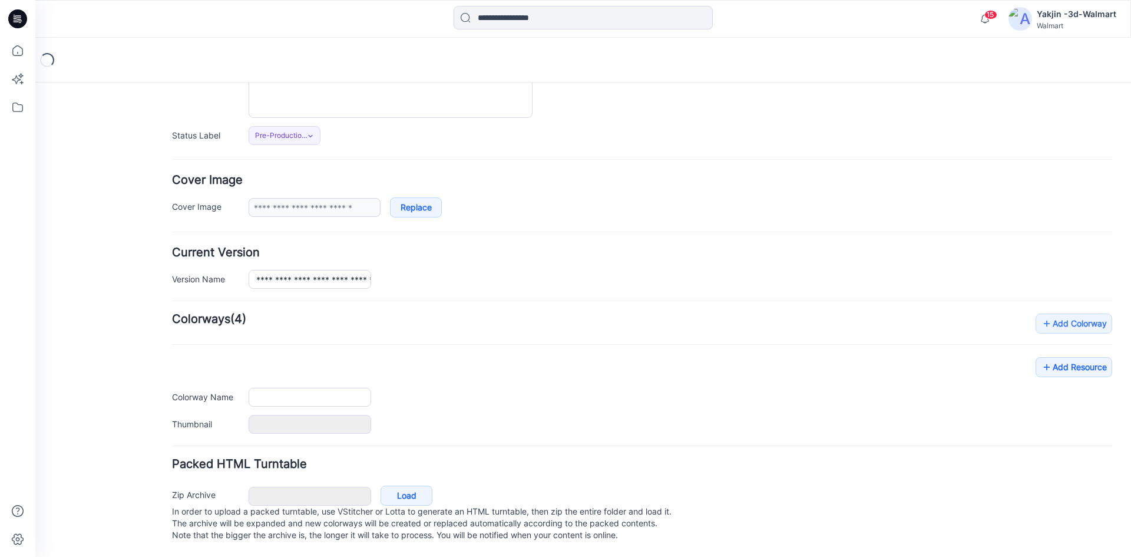
type input "**********"
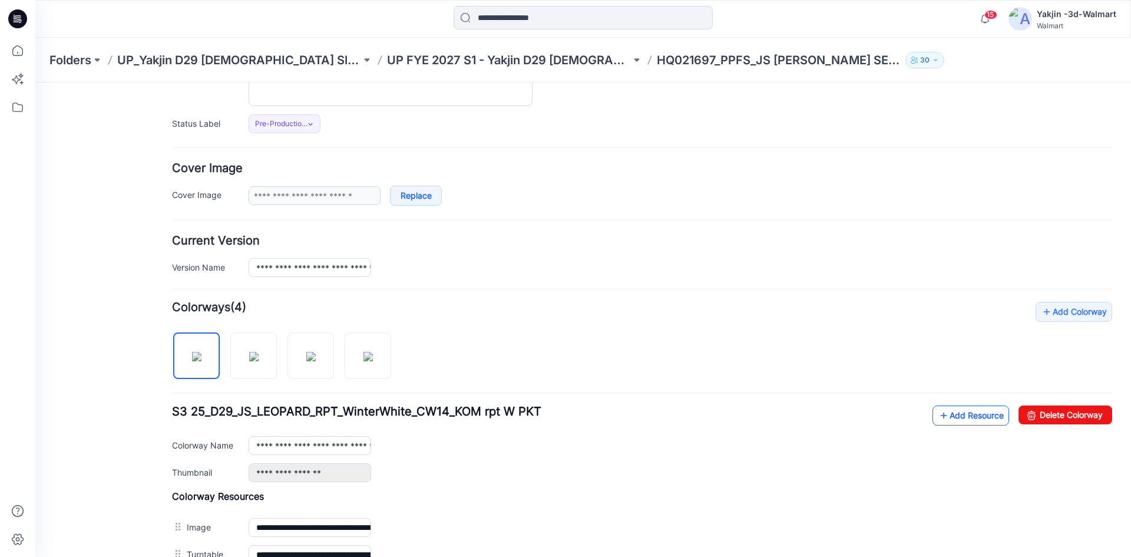
click at [951, 417] on link "Add Resource" at bounding box center [971, 415] width 77 height 20
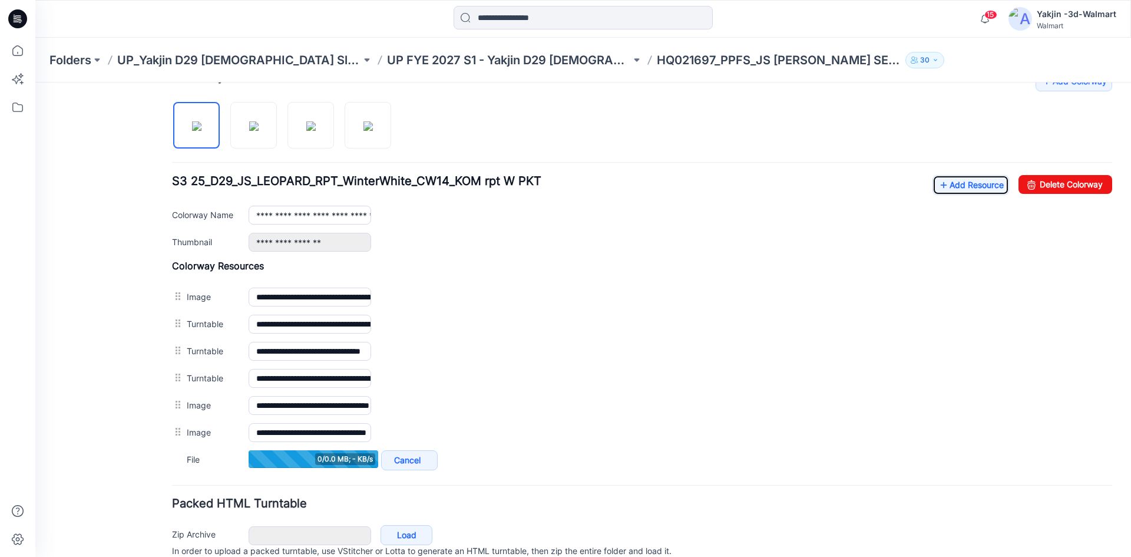
scroll to position [385, 0]
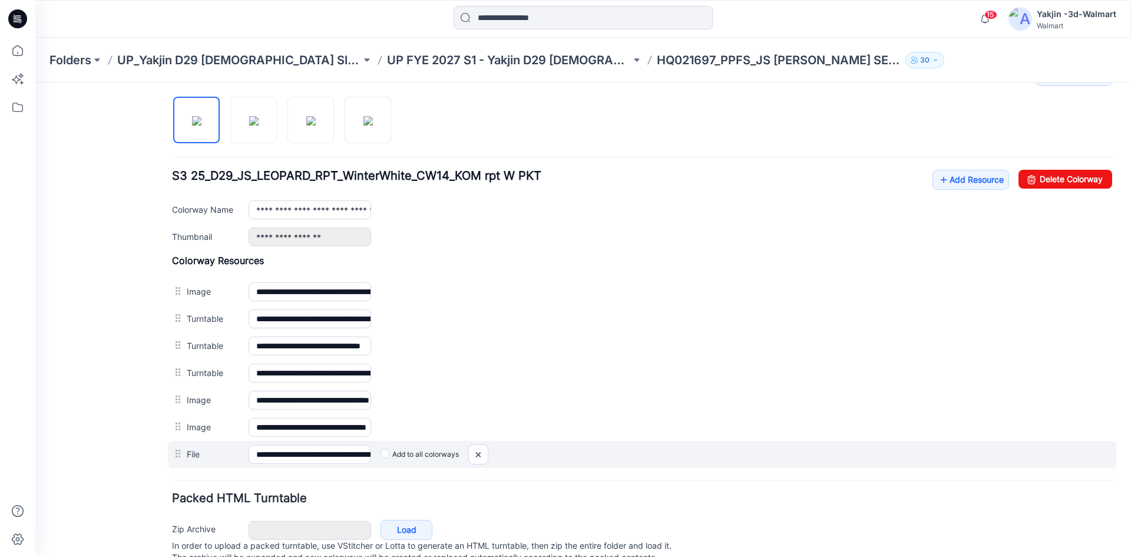
click at [35, 82] on label "Add to all colorways" at bounding box center [35, 82] width 0 height 0
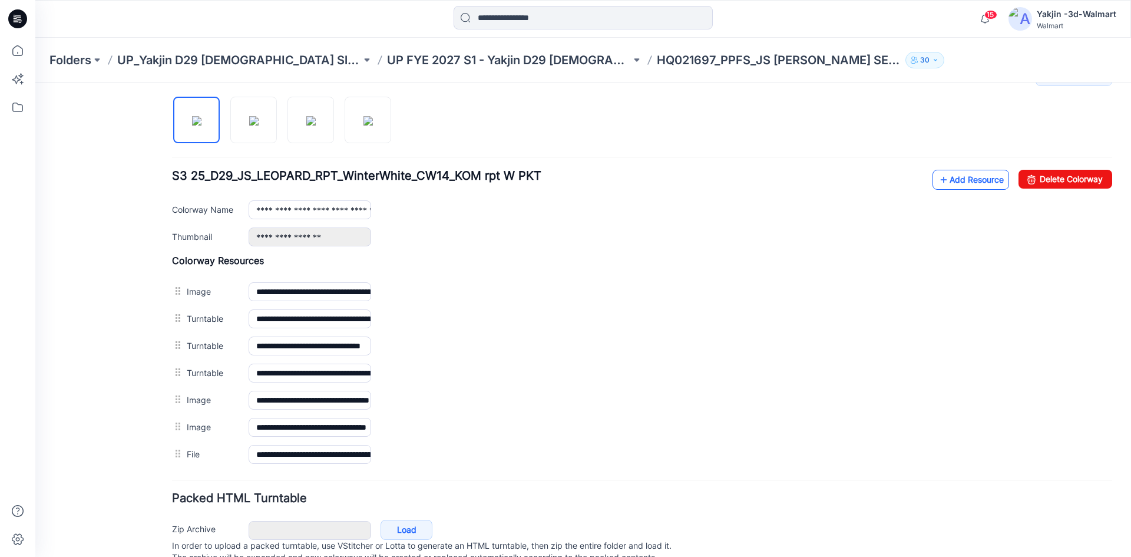
click at [938, 180] on icon at bounding box center [944, 179] width 12 height 19
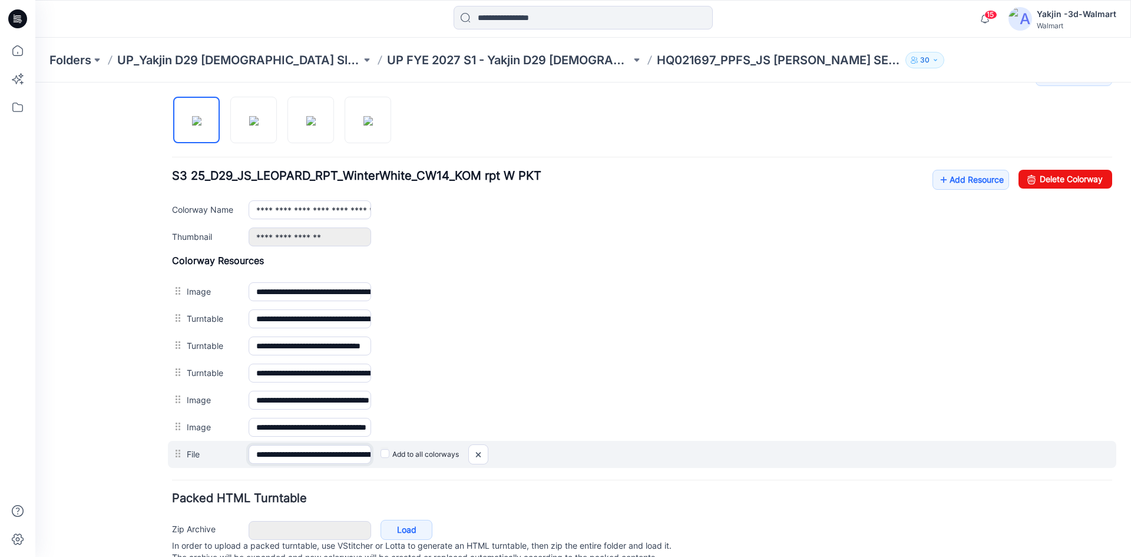
scroll to position [0, 120]
drag, startPoint x: 305, startPoint y: 456, endPoint x: 548, endPoint y: 398, distance: 249.6
click at [401, 453] on div "**********" at bounding box center [642, 454] width 948 height 27
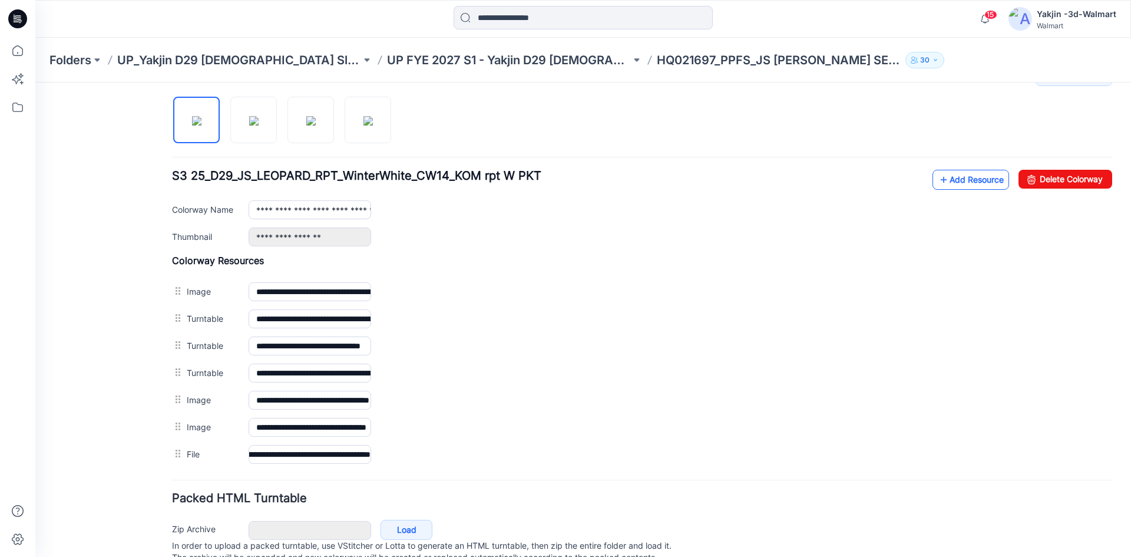
click at [987, 176] on link "Add Resource" at bounding box center [971, 180] width 77 height 20
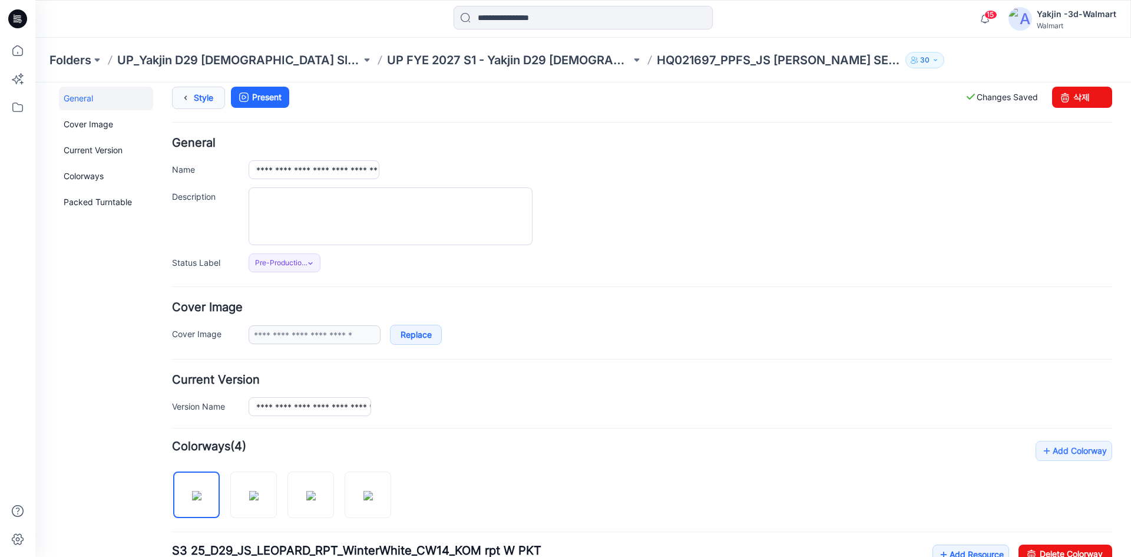
scroll to position [0, 0]
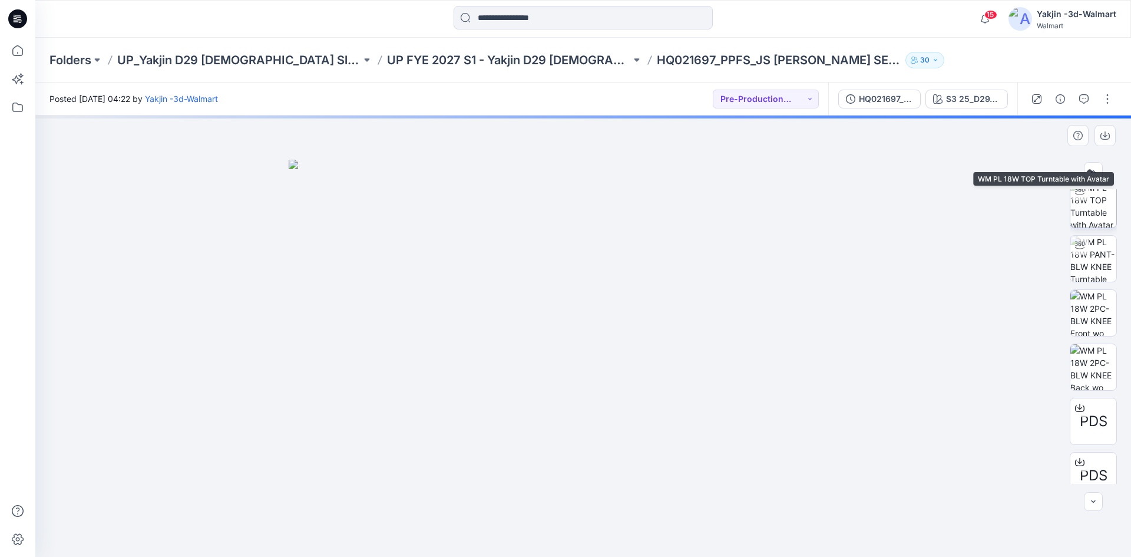
scroll to position [186, 0]
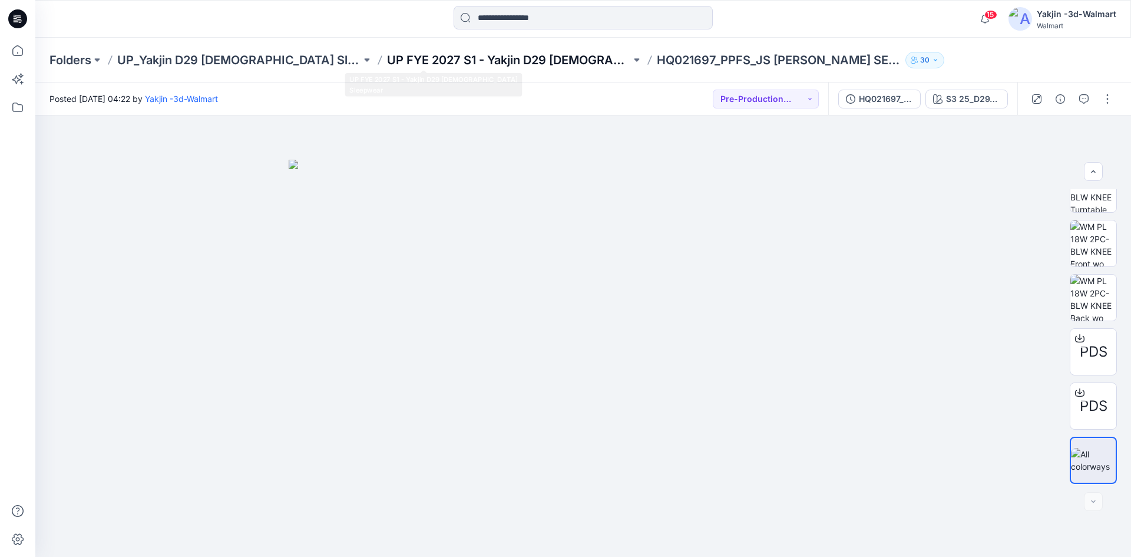
click at [387, 60] on p "UP FYE 2027 S1 - Yakjin D29 [DEMOGRAPHIC_DATA] Sleepwear" at bounding box center [509, 60] width 244 height 16
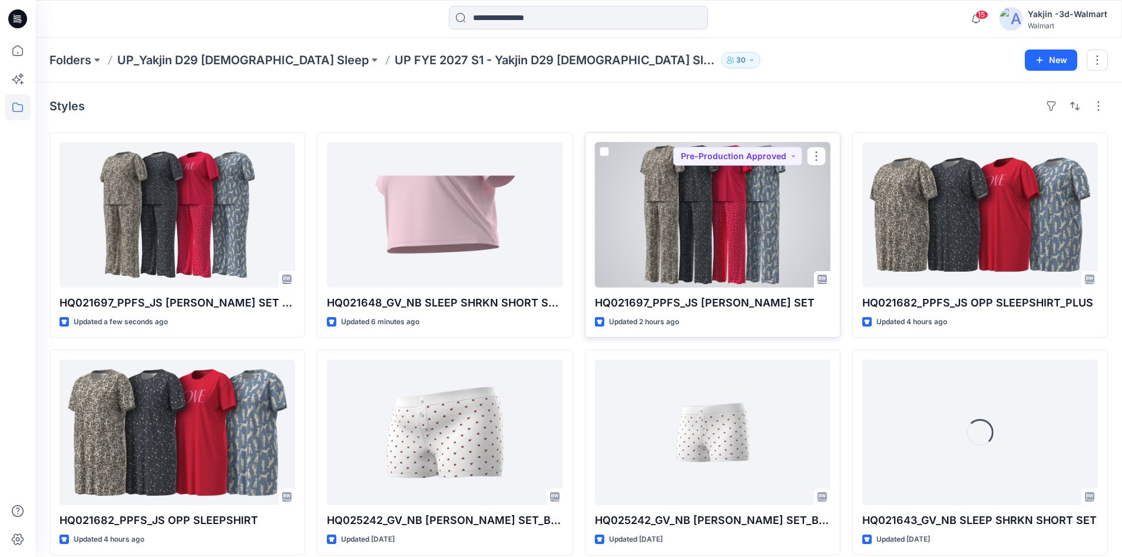
click at [791, 237] on div at bounding box center [713, 215] width 236 height 146
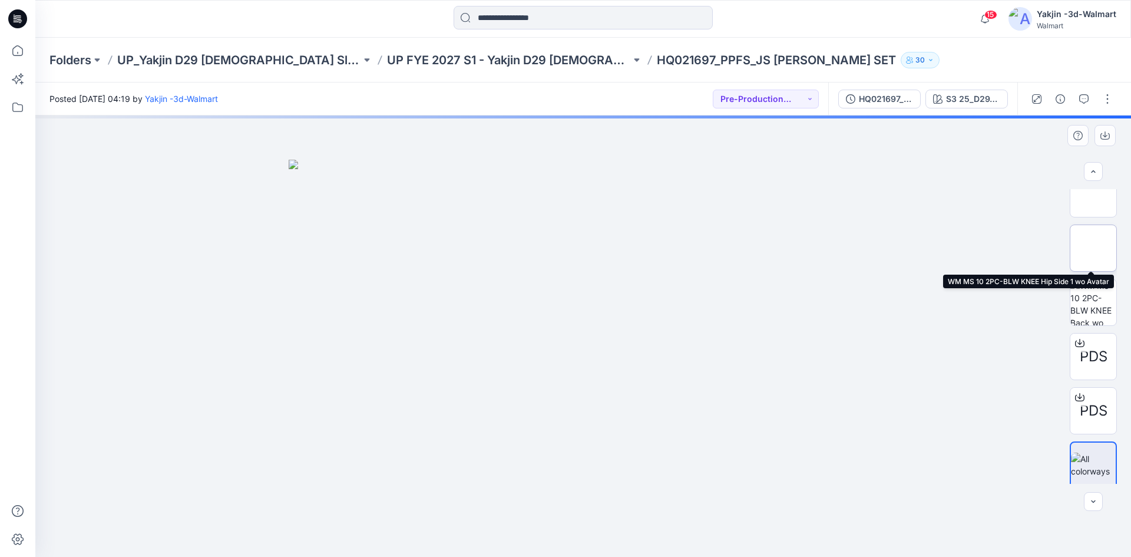
scroll to position [240, 0]
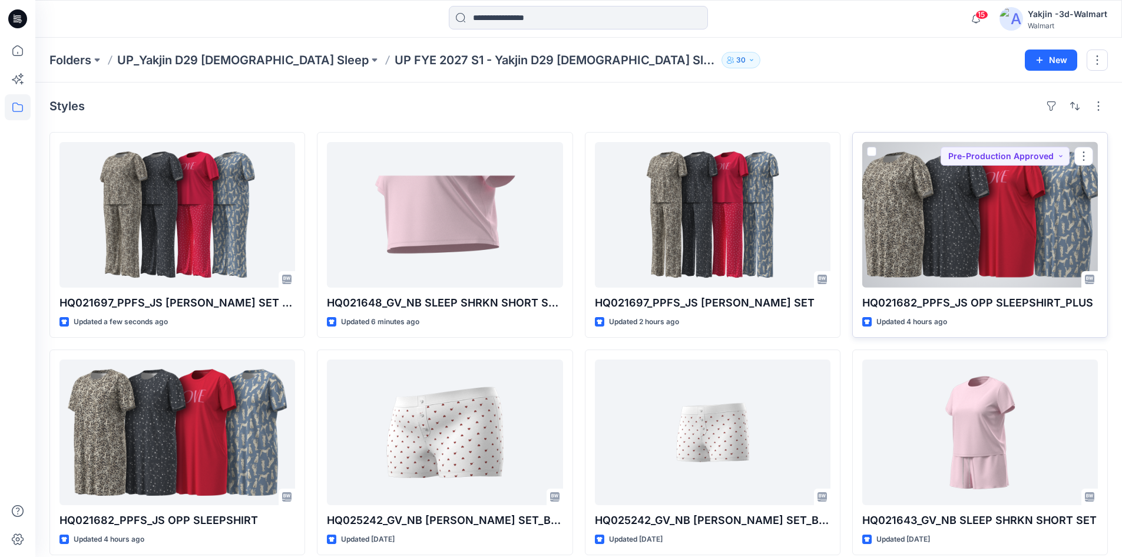
click at [969, 229] on div at bounding box center [980, 215] width 236 height 146
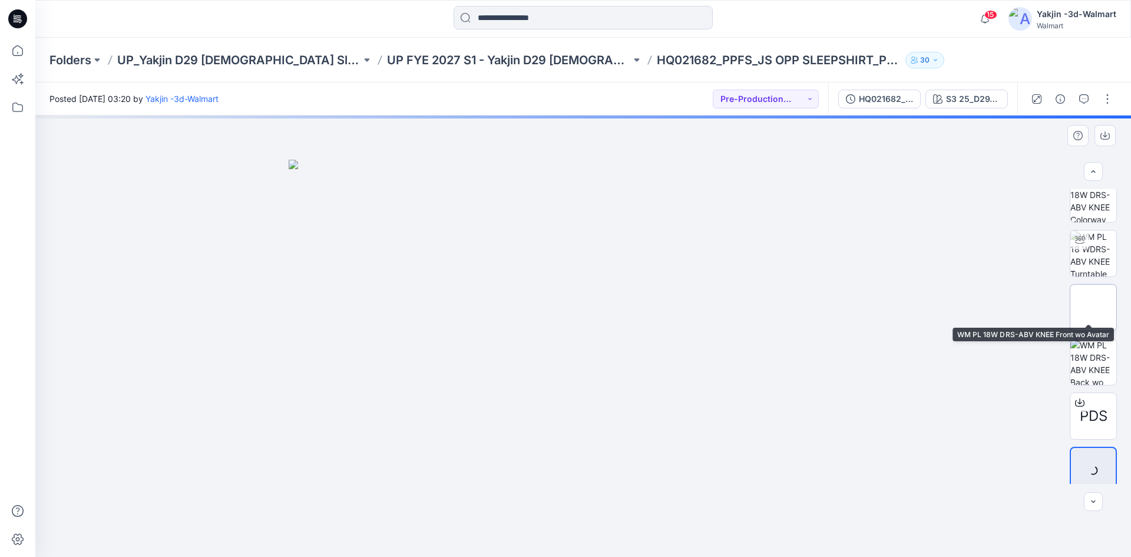
scroll to position [24, 0]
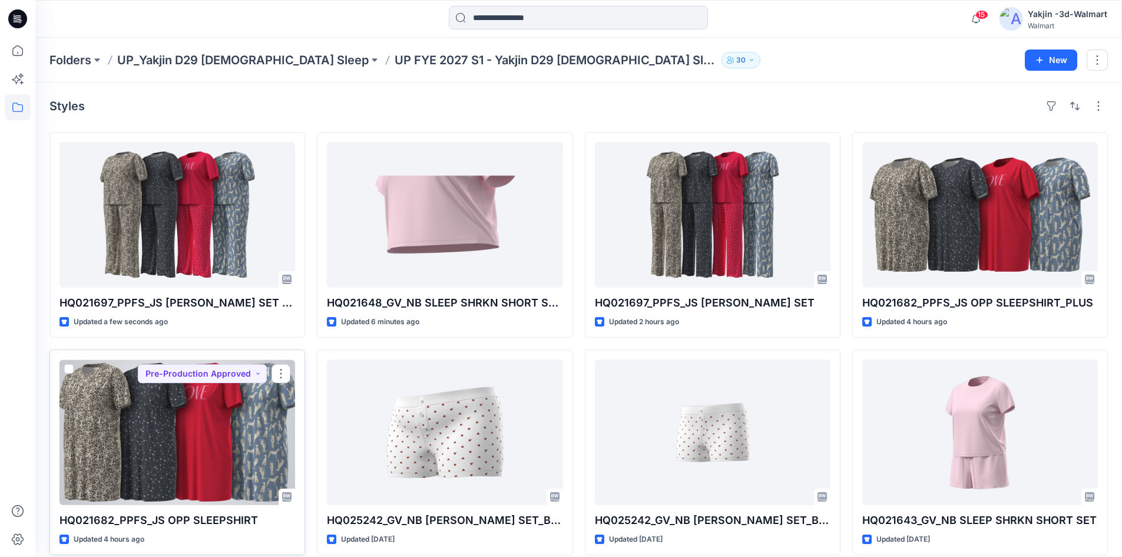
click at [243, 457] on div at bounding box center [178, 432] width 236 height 146
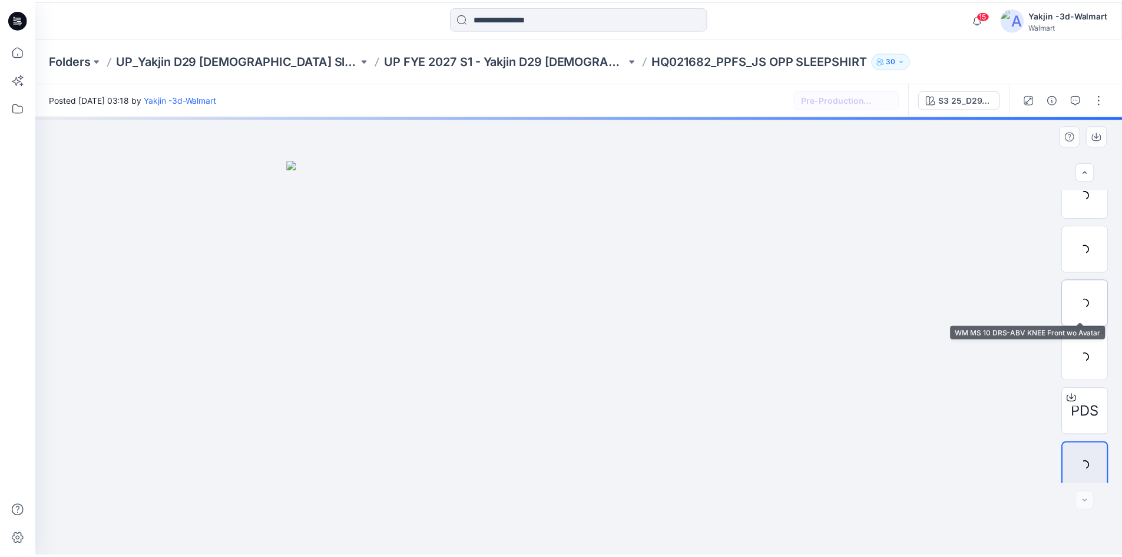
scroll to position [24, 0]
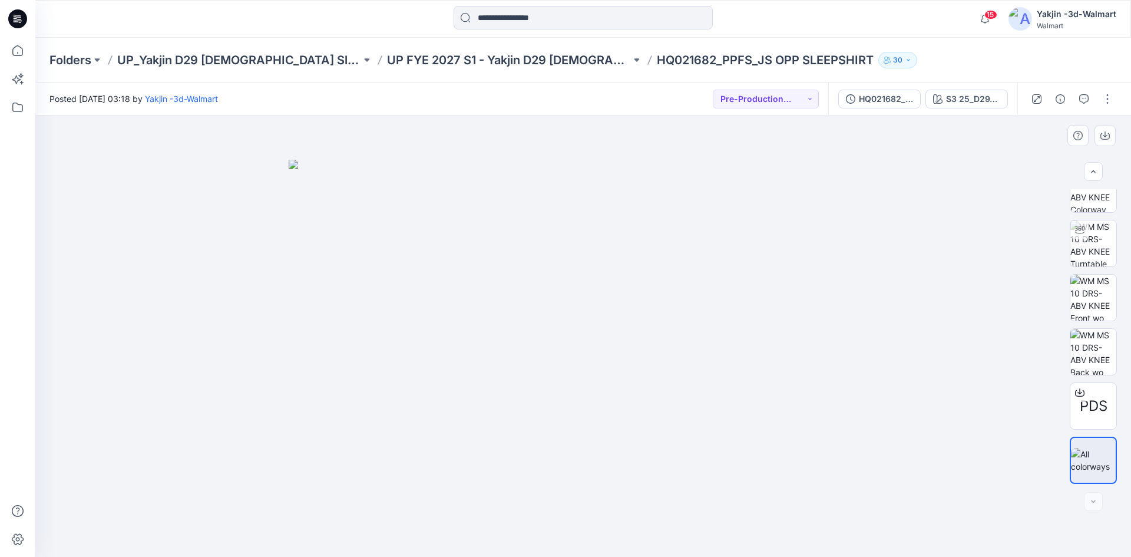
drag, startPoint x: 838, startPoint y: 319, endPoint x: 825, endPoint y: 316, distance: 13.4
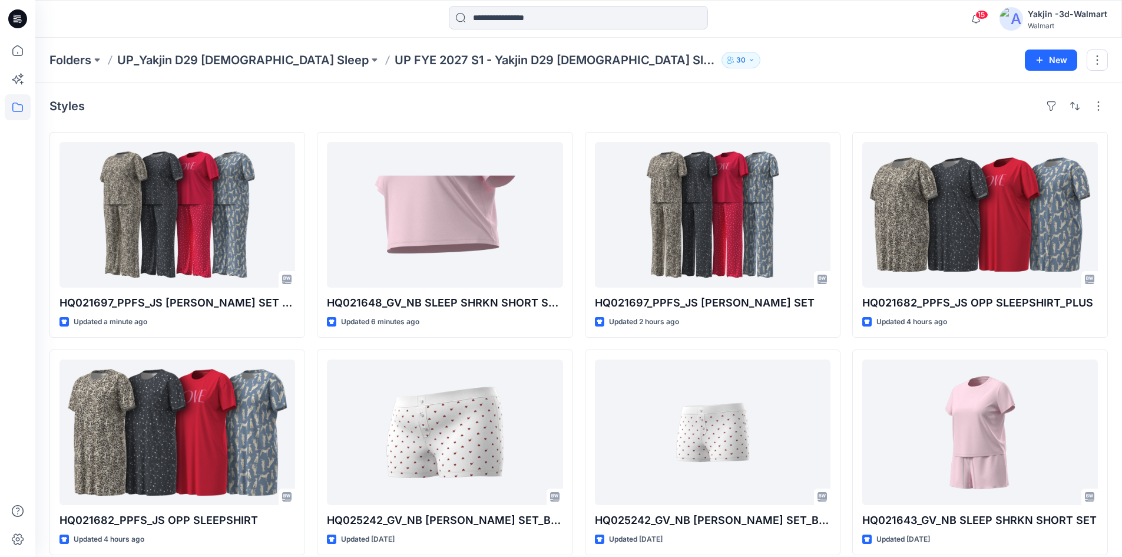
drag, startPoint x: 316, startPoint y: 25, endPoint x: 308, endPoint y: 21, distance: 9.2
click at [316, 24] on div at bounding box center [578, 19] width 543 height 26
